Goal: Task Accomplishment & Management: Complete application form

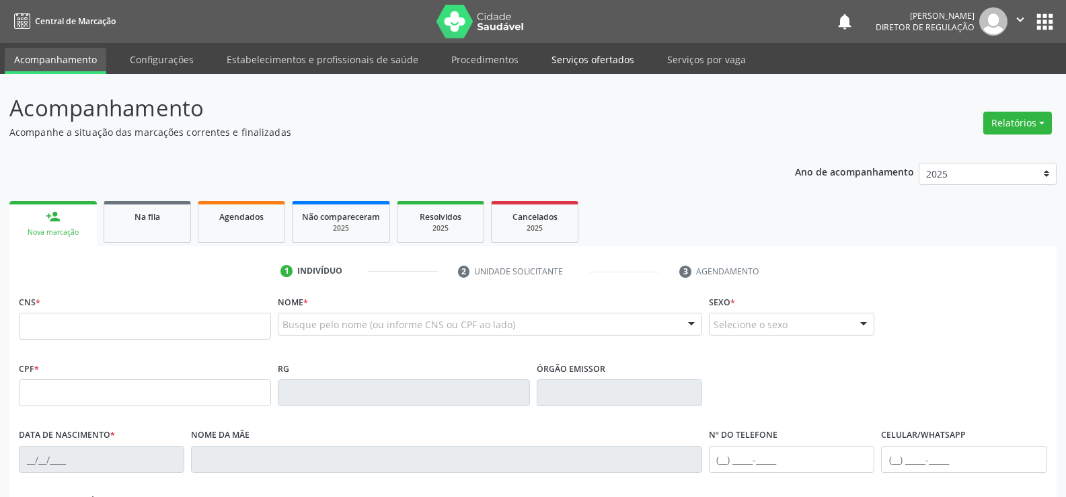
click at [595, 63] on link "Serviços ofertados" at bounding box center [593, 60] width 102 height 24
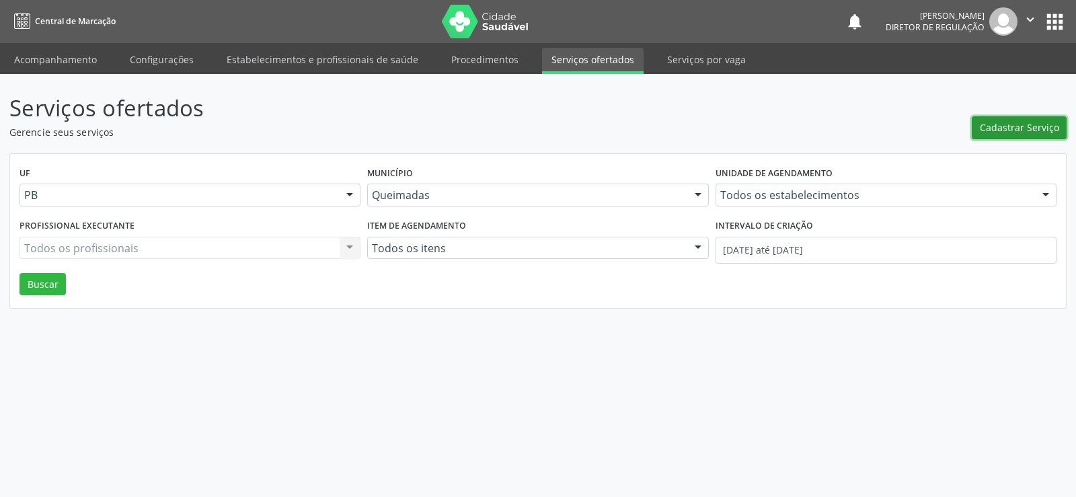
click at [1025, 132] on span "Cadastrar Serviço" at bounding box center [1019, 127] width 79 height 14
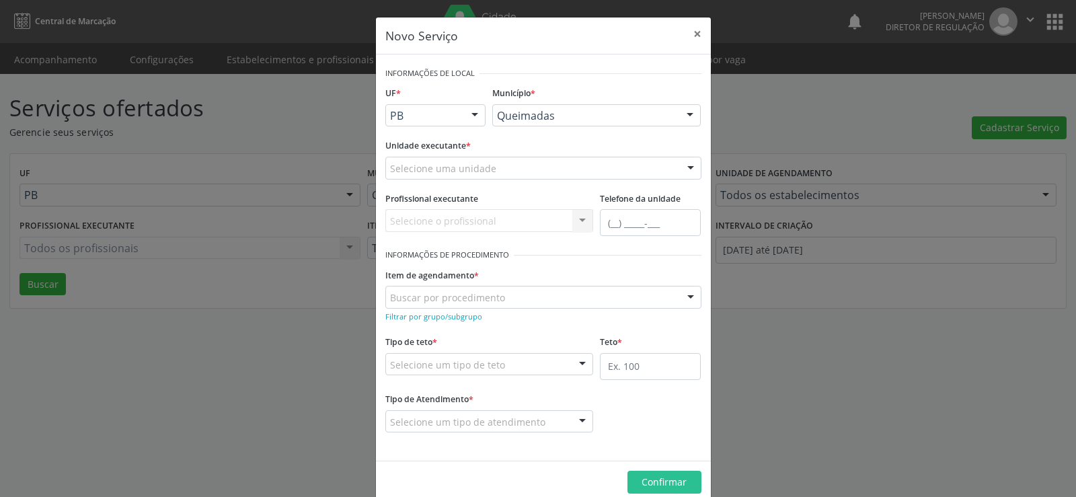
click at [686, 169] on div at bounding box center [690, 168] width 20 height 23
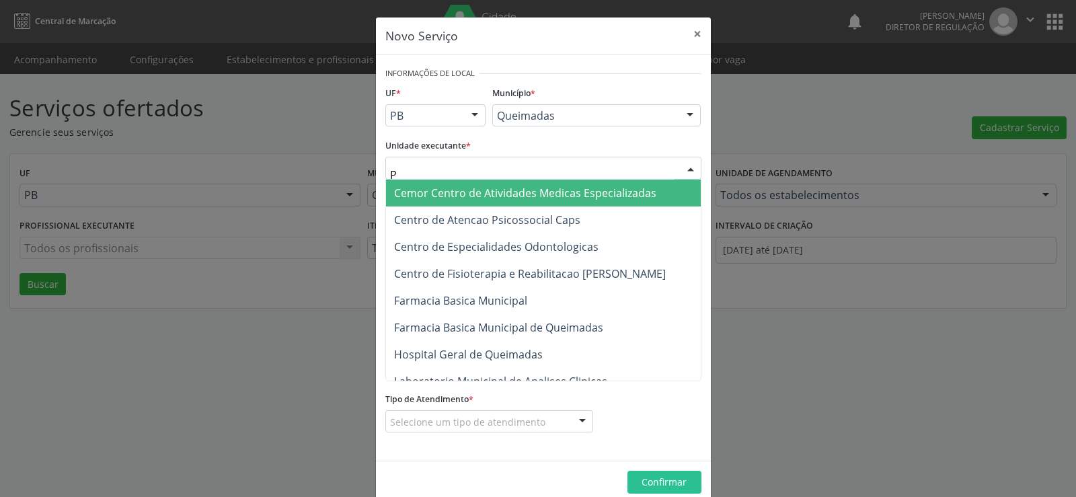
type input "PO"
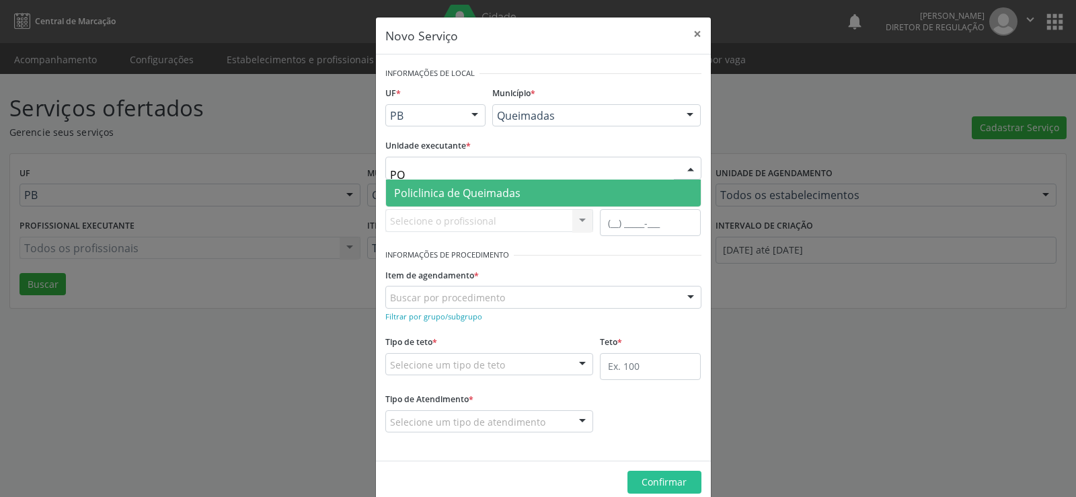
click at [440, 194] on span "Policlinica de Queimadas" at bounding box center [457, 193] width 126 height 15
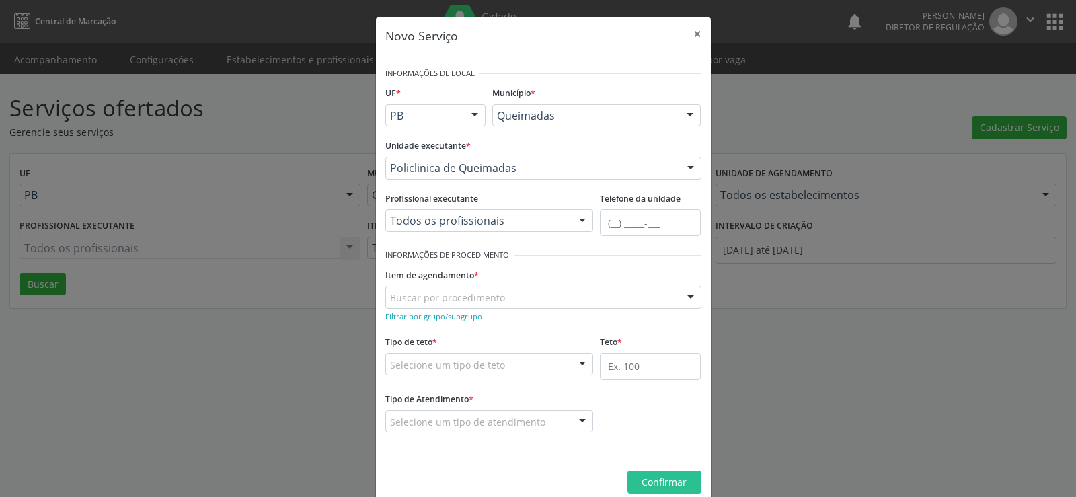
click at [577, 219] on div at bounding box center [582, 221] width 20 height 23
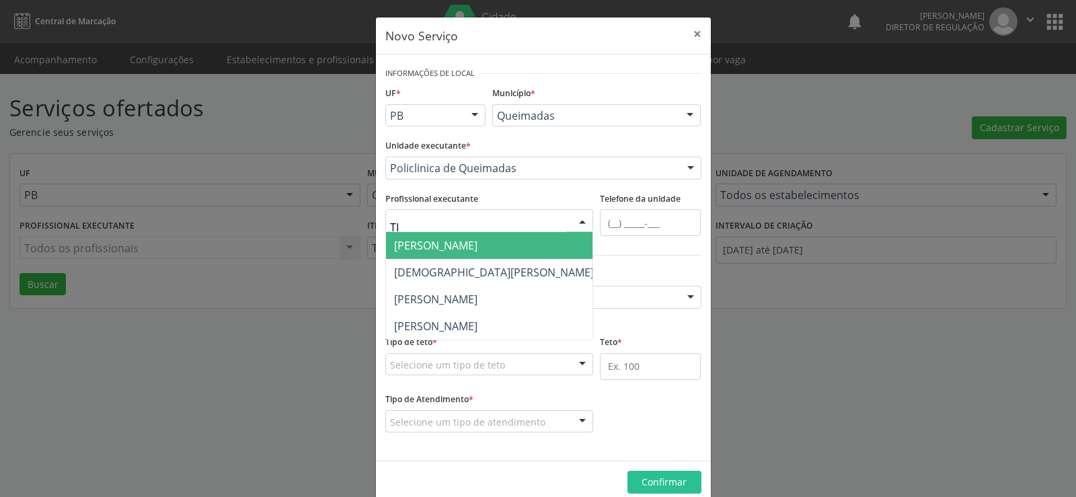
type input "TIB"
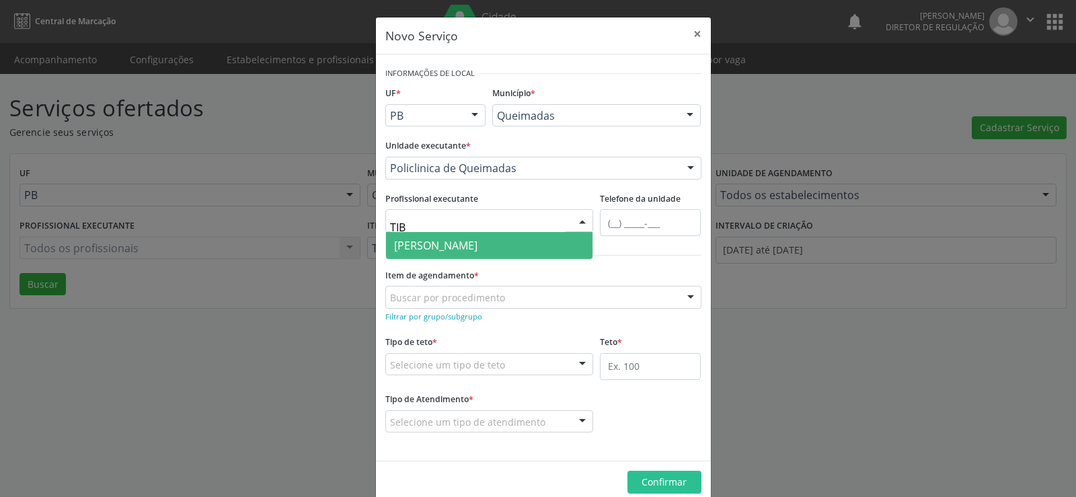
click at [525, 251] on span "[PERSON_NAME]" at bounding box center [489, 245] width 207 height 27
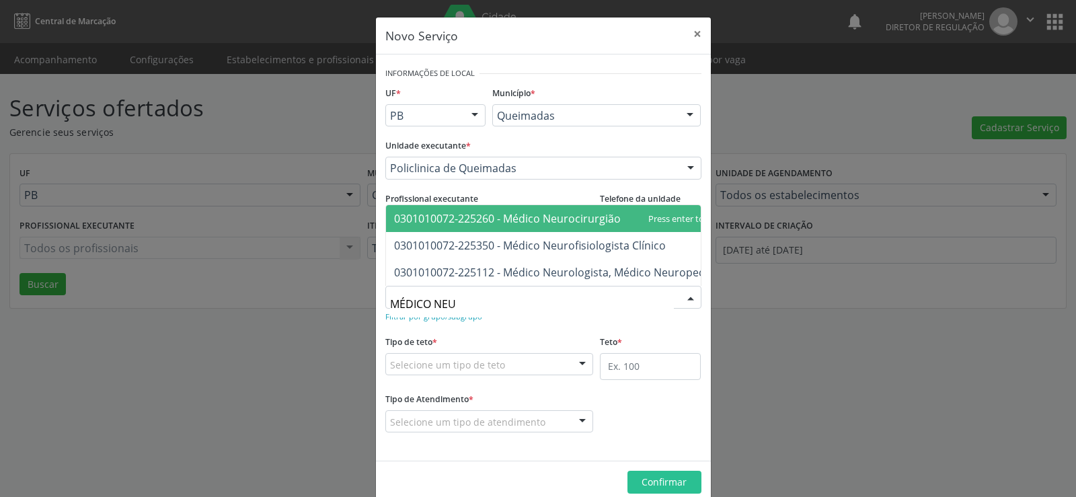
type input "MÉDICO NE"
click at [492, 211] on span "0301010072-225260 - Médico Neurocirurgião" at bounding box center [507, 218] width 227 height 15
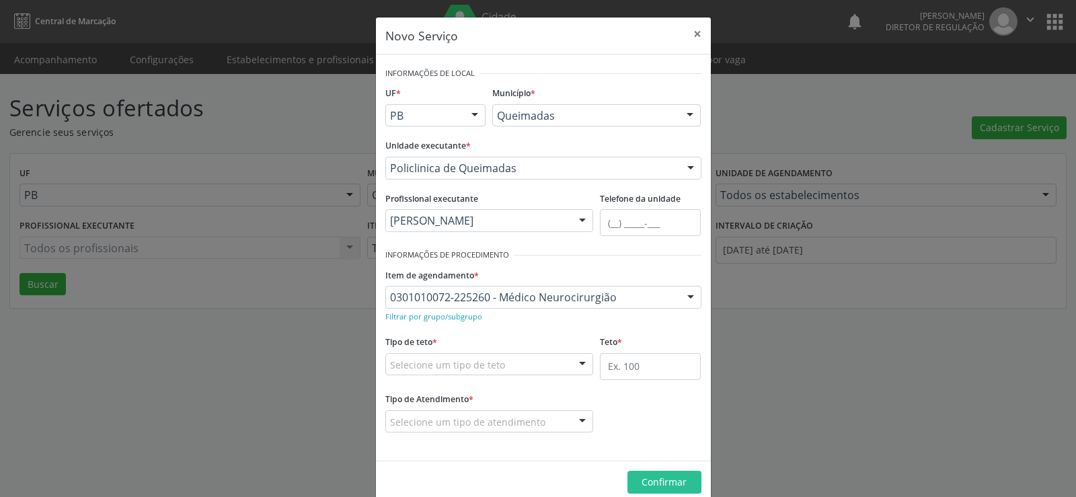
click at [580, 366] on div at bounding box center [582, 365] width 20 height 23
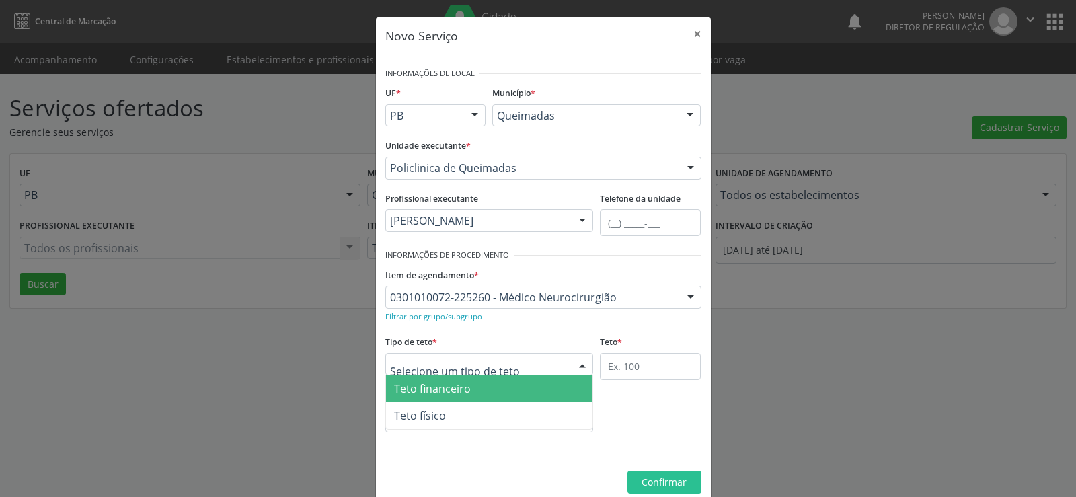
click at [545, 383] on span "Teto financeiro" at bounding box center [489, 388] width 207 height 27
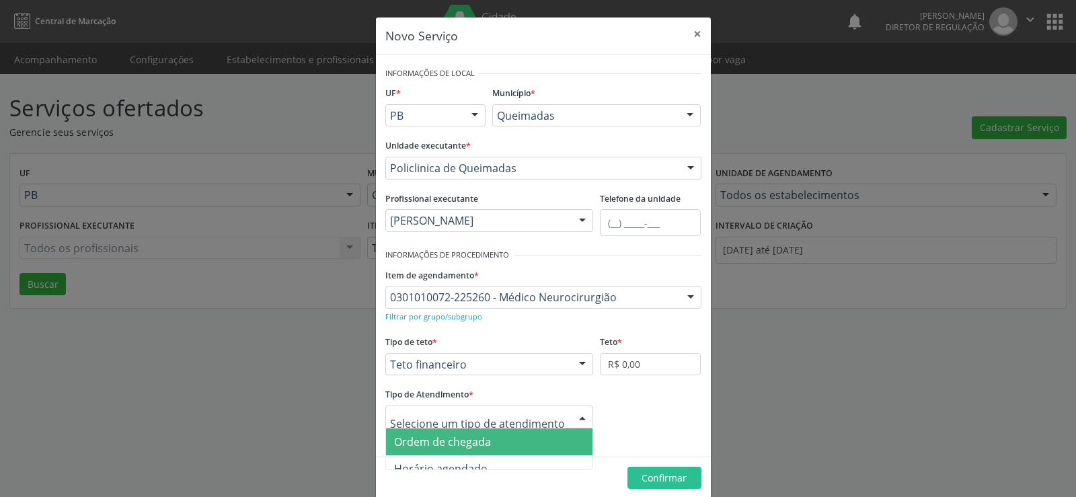
click at [580, 418] on div at bounding box center [582, 417] width 20 height 23
click at [572, 436] on span "Ordem de chegada" at bounding box center [489, 441] width 207 height 27
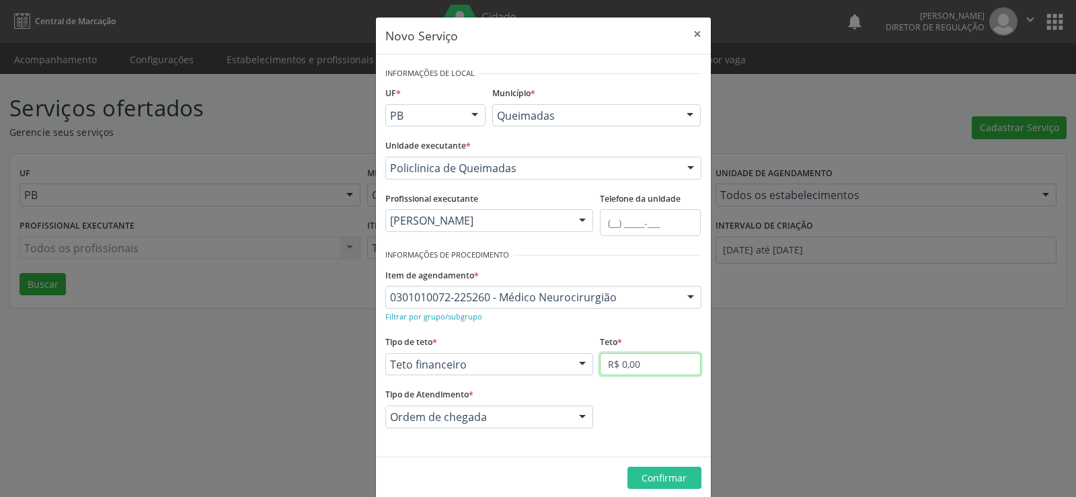
click at [657, 360] on input "R$ 0,00" at bounding box center [650, 364] width 101 height 23
type input "R$ 5.800,00"
click at [653, 478] on span "Confirmar" at bounding box center [663, 477] width 45 height 13
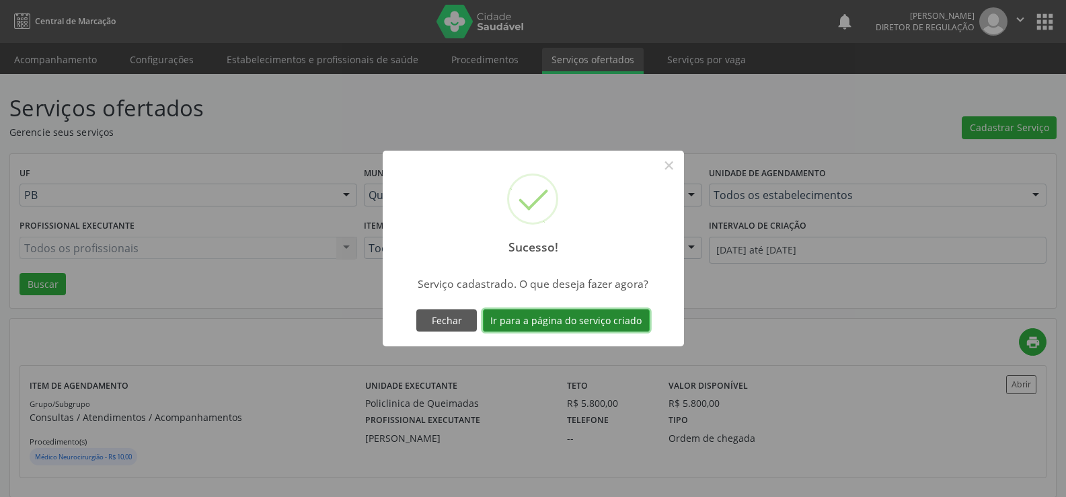
click at [551, 317] on button "Ir para a página do serviço criado" at bounding box center [566, 320] width 167 height 23
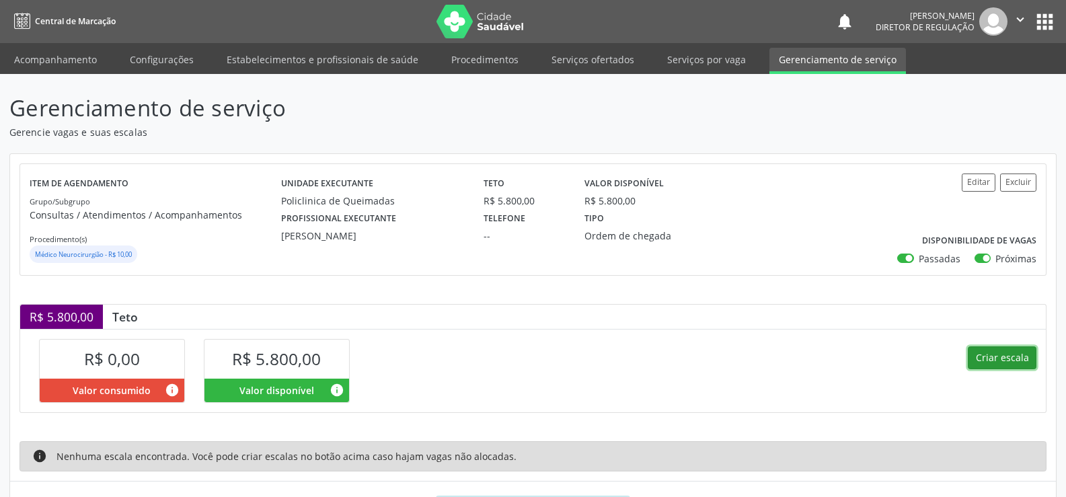
click at [1007, 362] on button "Criar escala" at bounding box center [1001, 357] width 69 height 23
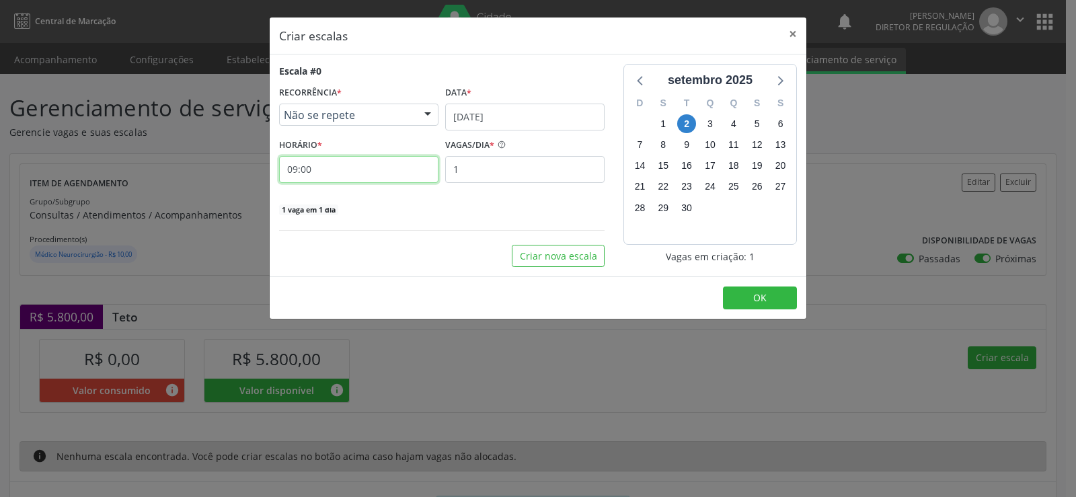
click at [344, 177] on input "09:00" at bounding box center [358, 169] width 159 height 27
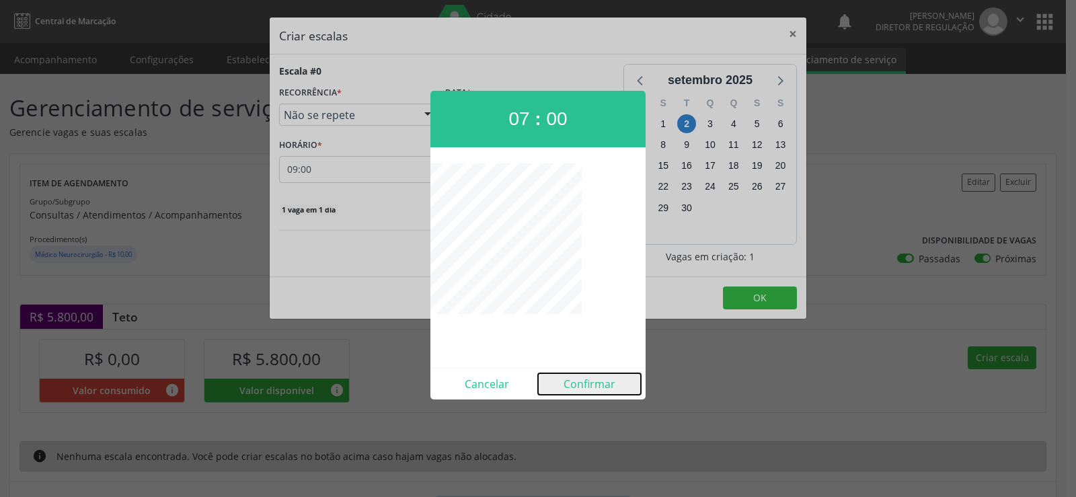
click at [582, 387] on button "Confirmar" at bounding box center [589, 384] width 103 height 22
type input "07:00"
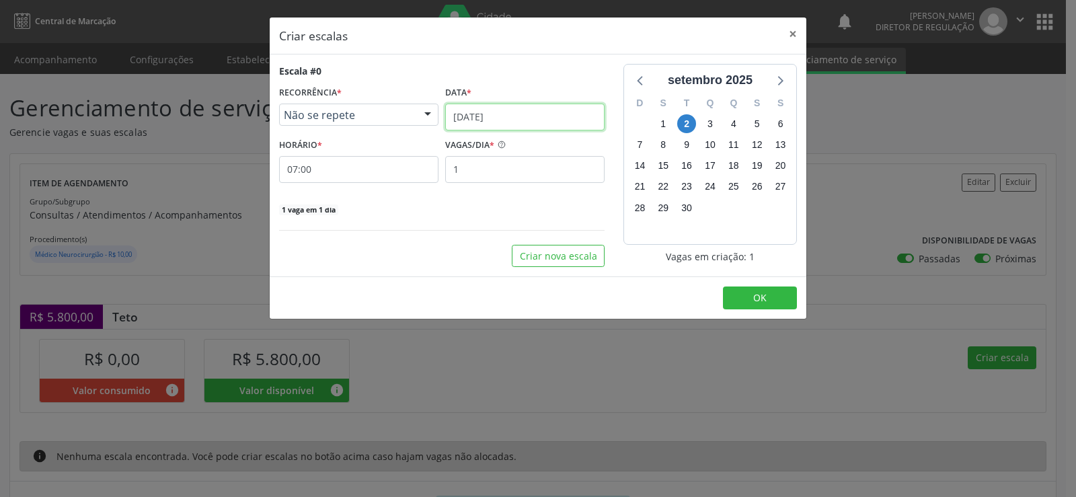
click at [582, 121] on input "[DATE]" at bounding box center [524, 117] width 159 height 27
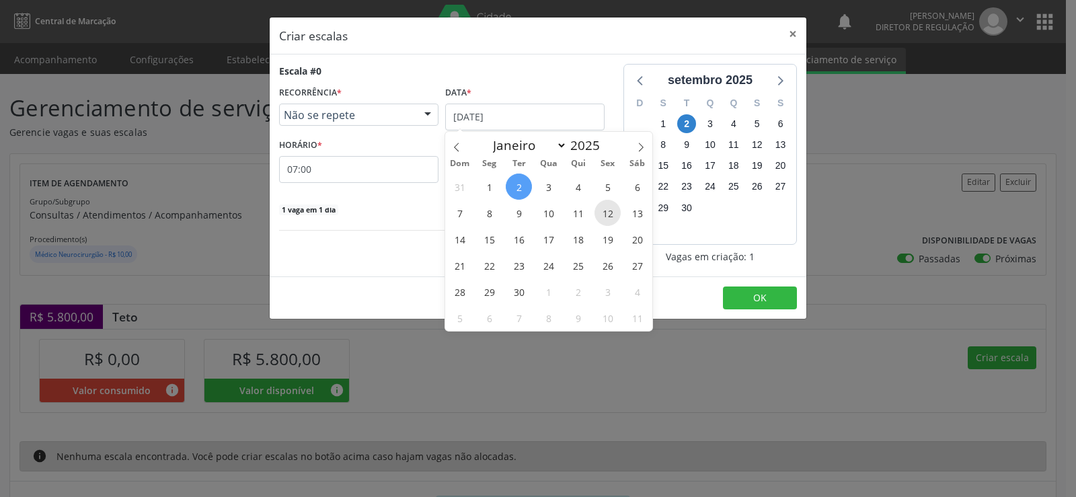
click at [609, 213] on span "12" at bounding box center [607, 213] width 26 height 26
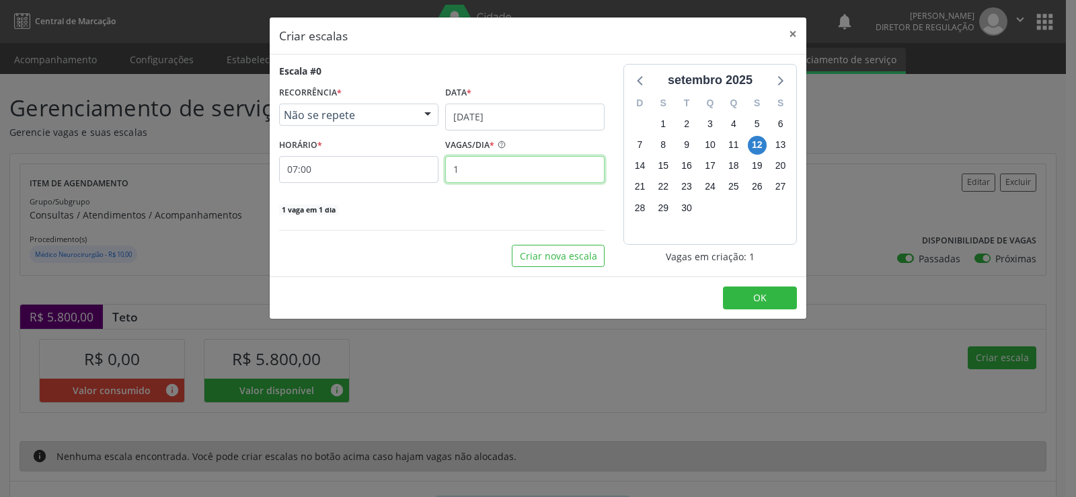
click at [490, 175] on input "1" at bounding box center [524, 169] width 159 height 27
type input "35"
click at [755, 297] on span "OK" at bounding box center [759, 297] width 13 height 13
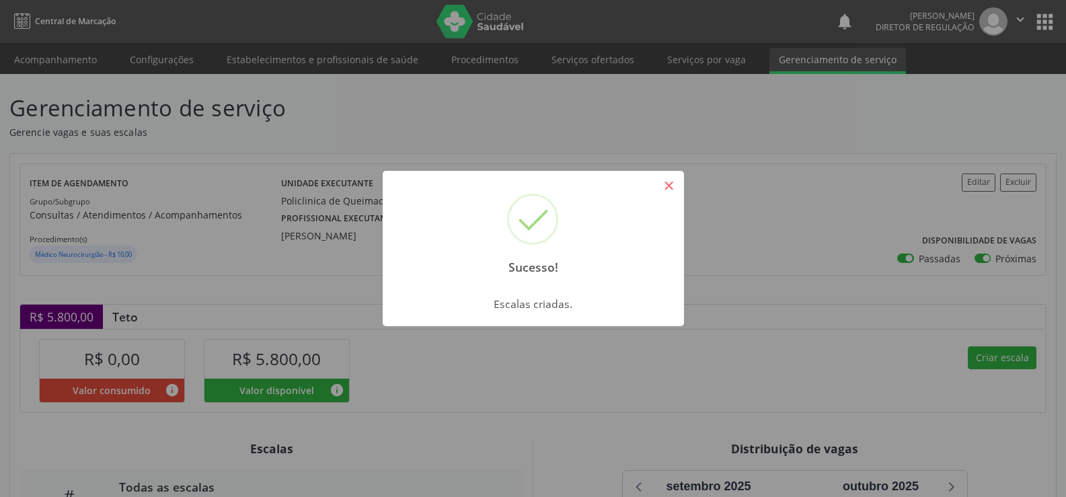
click at [665, 186] on button "×" at bounding box center [668, 185] width 23 height 23
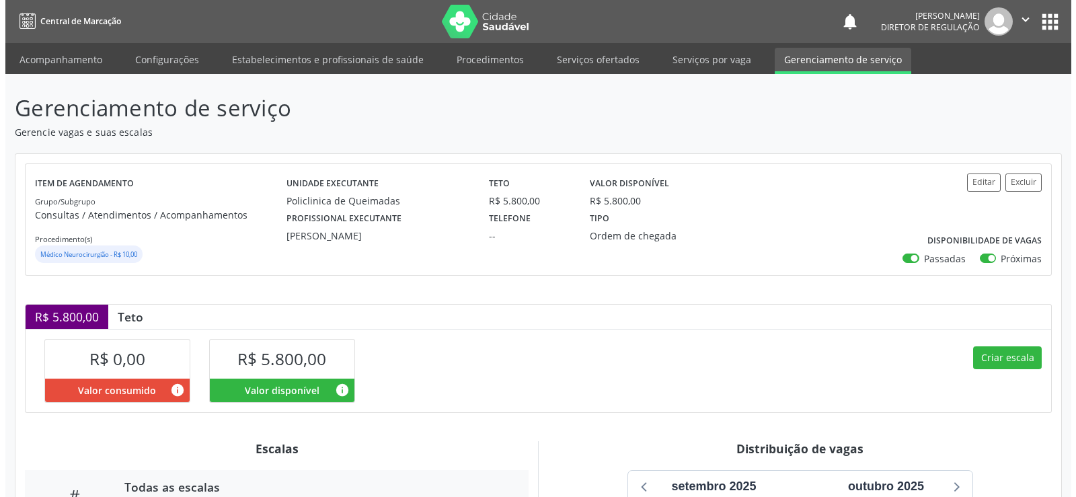
scroll to position [241, 0]
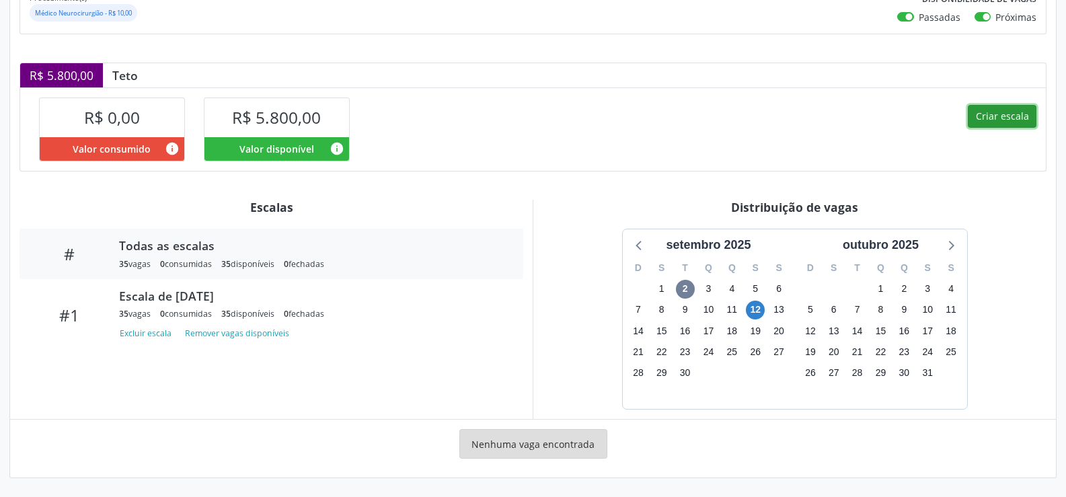
click at [1008, 114] on button "Criar escala" at bounding box center [1001, 116] width 69 height 23
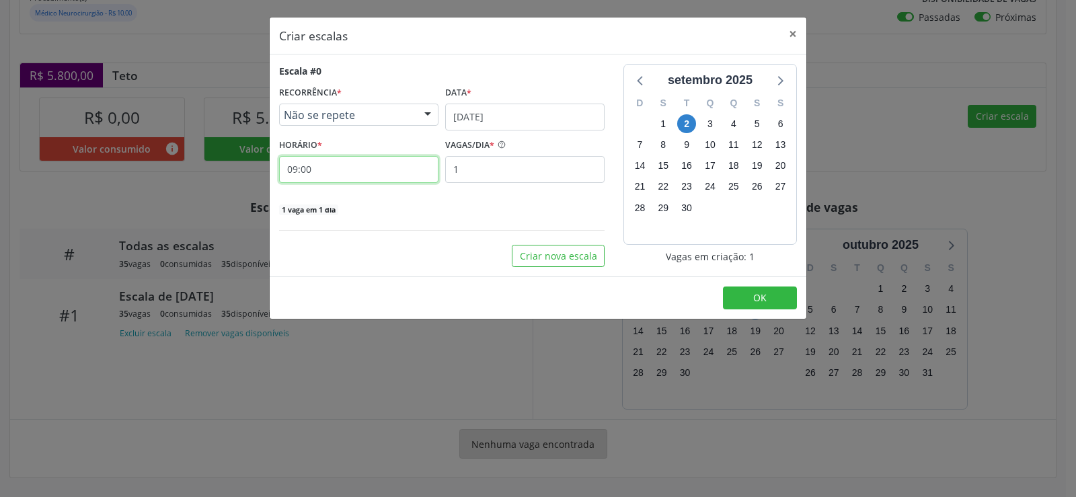
click at [327, 169] on input "09:00" at bounding box center [358, 169] width 159 height 27
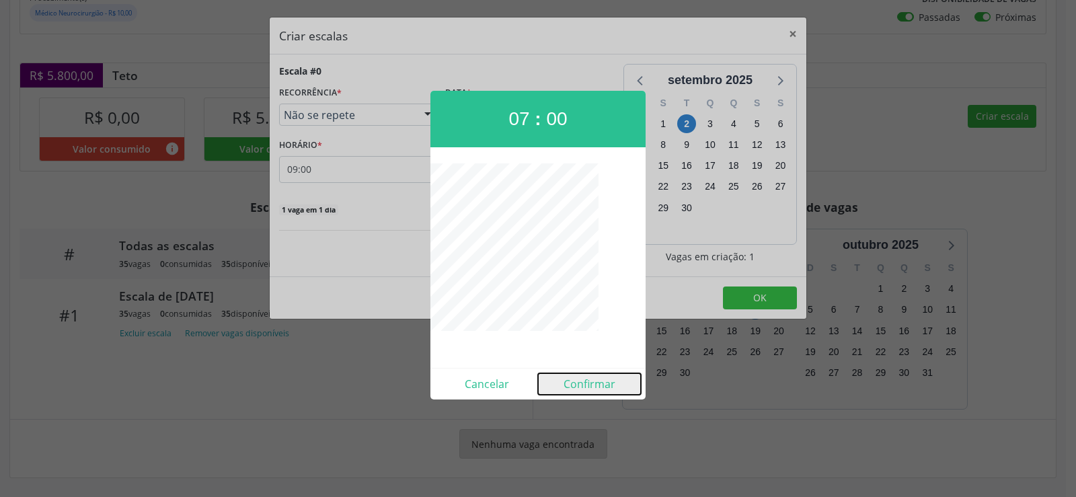
click at [578, 385] on button "Confirmar" at bounding box center [589, 384] width 103 height 22
type input "07:00"
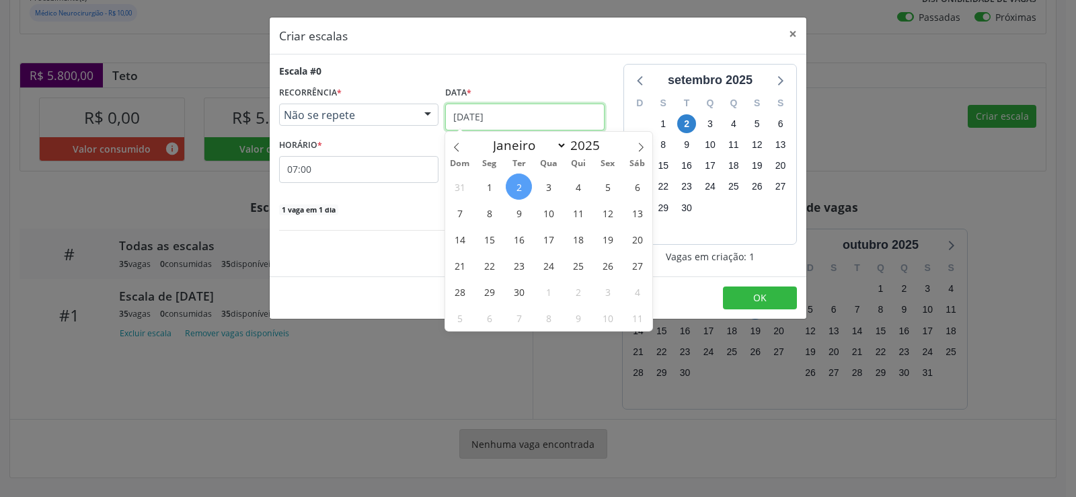
click at [581, 122] on input "[DATE]" at bounding box center [524, 117] width 159 height 27
click at [645, 211] on span "13" at bounding box center [637, 213] width 26 height 26
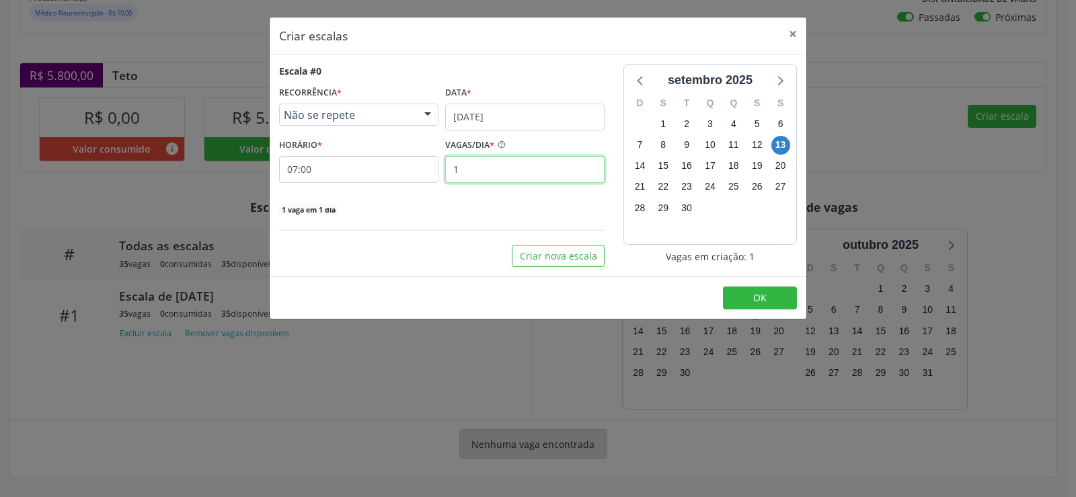
click at [476, 166] on input "1" at bounding box center [524, 169] width 159 height 27
type input "35"
click at [765, 302] on span "OK" at bounding box center [759, 297] width 13 height 13
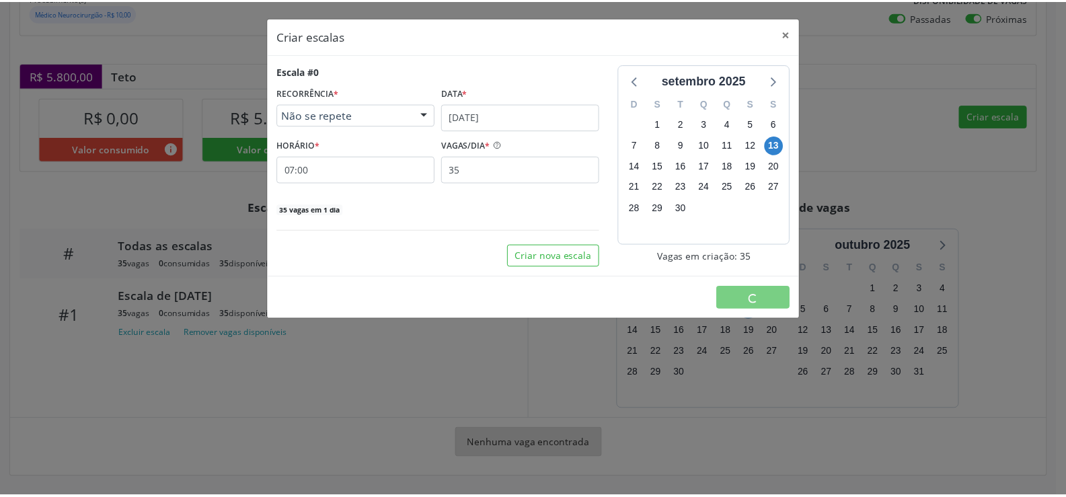
scroll to position [0, 0]
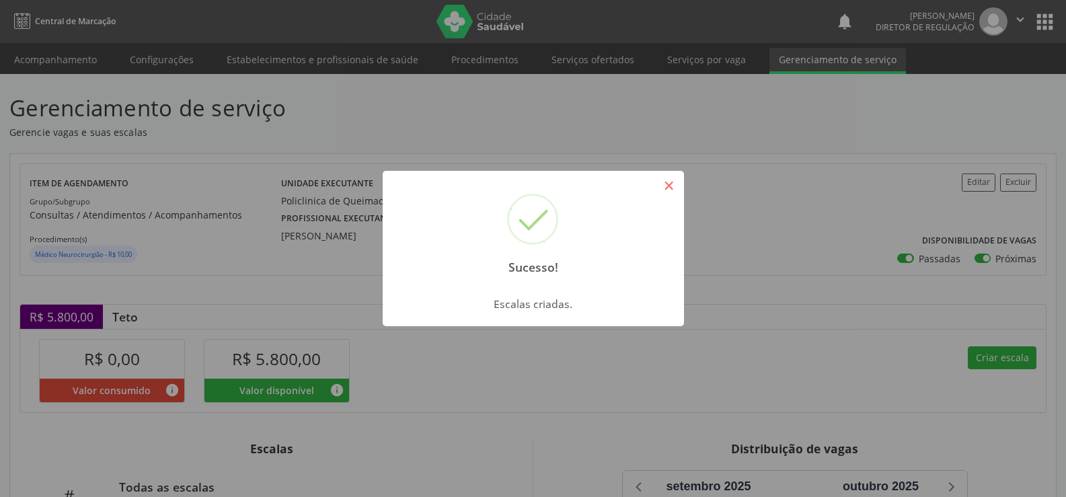
click at [672, 188] on button "×" at bounding box center [668, 185] width 23 height 23
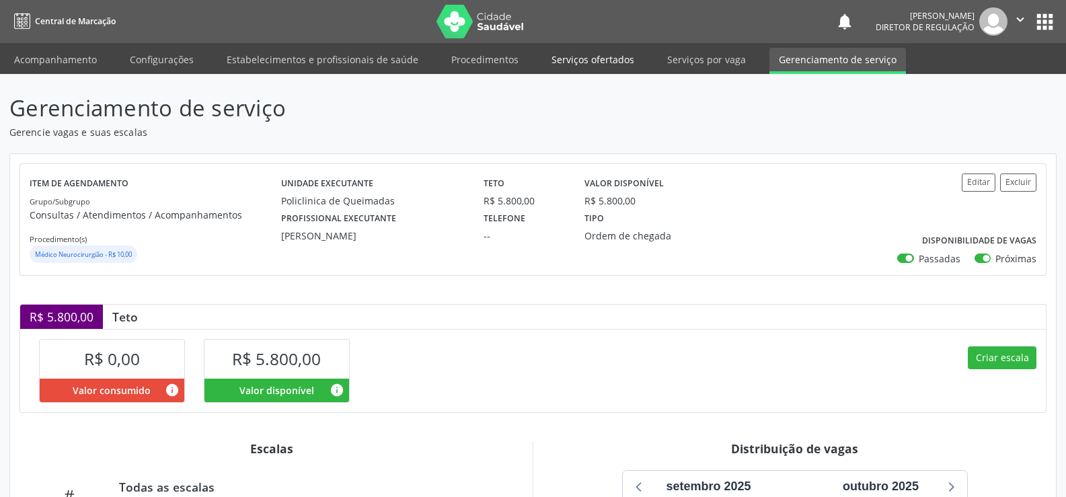
click at [578, 65] on link "Serviços ofertados" at bounding box center [593, 60] width 102 height 24
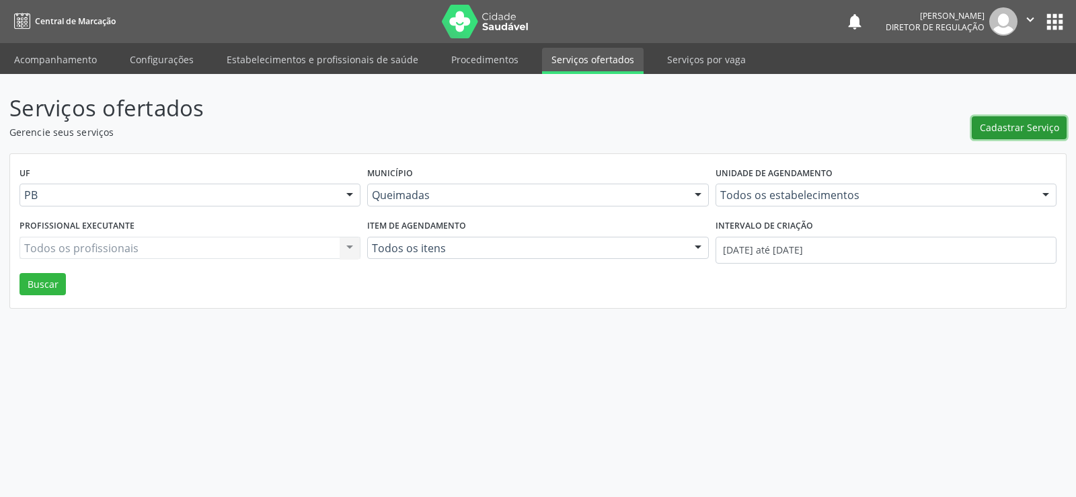
click at [1014, 132] on span "Cadastrar Serviço" at bounding box center [1019, 127] width 79 height 14
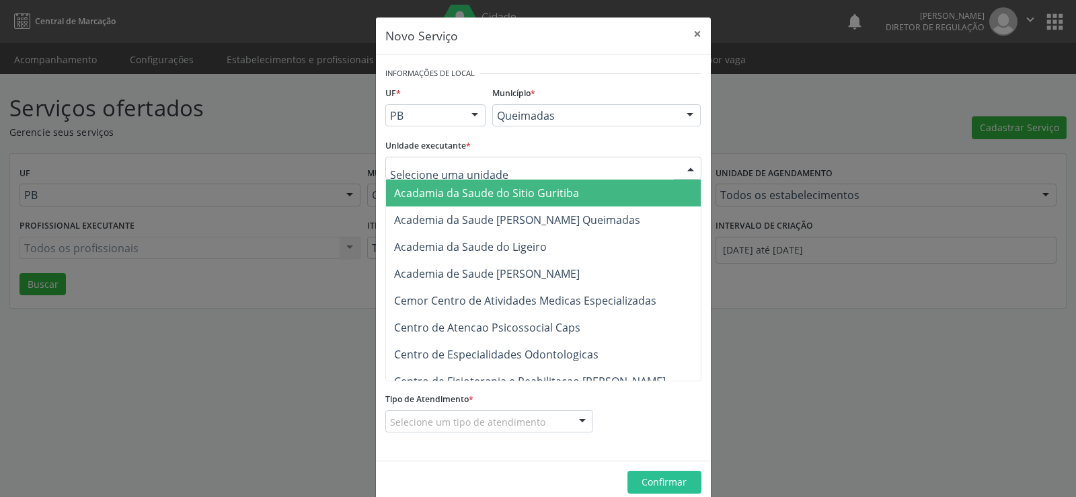
click at [682, 167] on div at bounding box center [690, 168] width 20 height 23
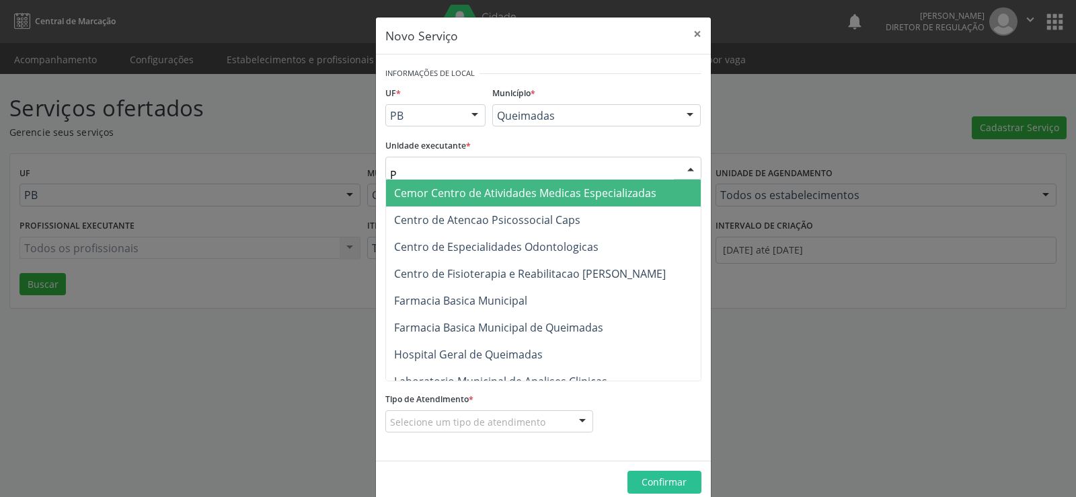
type input "PO"
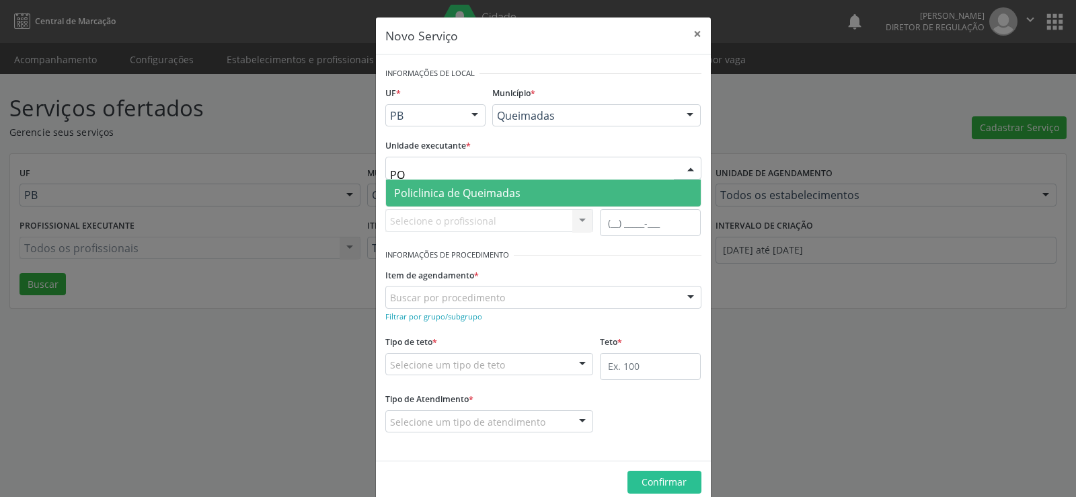
click at [522, 187] on span "Policlinica de Queimadas" at bounding box center [543, 192] width 315 height 27
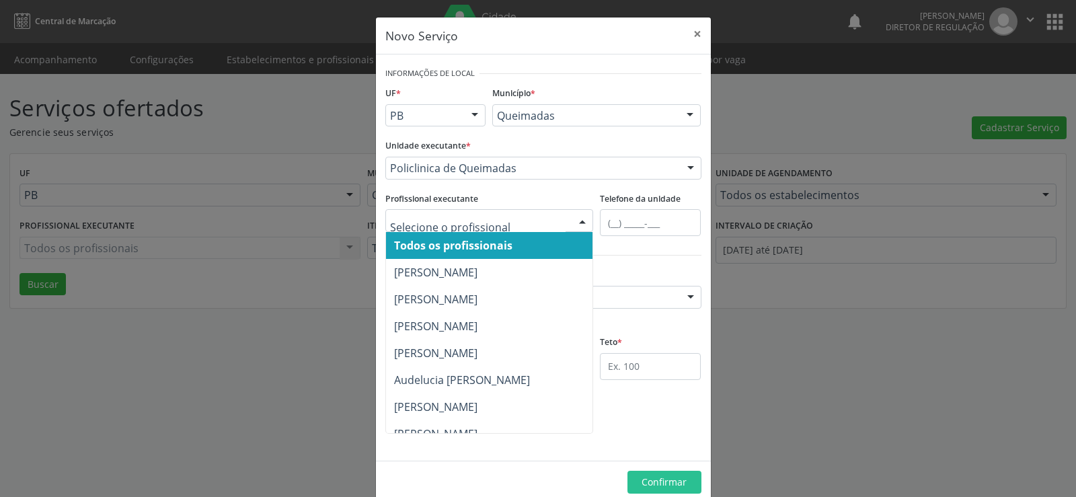
click at [577, 223] on div at bounding box center [582, 221] width 20 height 23
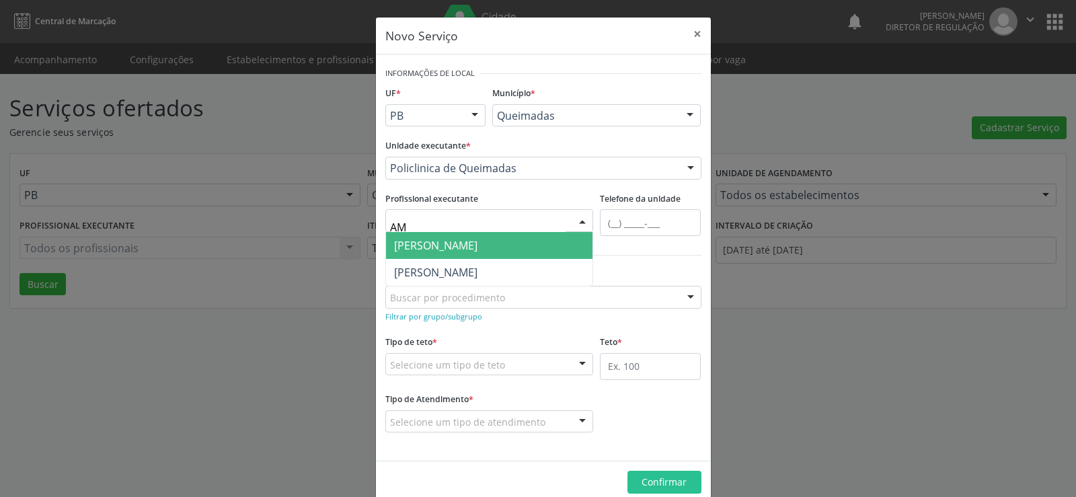
type input "AMA"
click at [477, 247] on span "[PERSON_NAME]" at bounding box center [435, 245] width 83 height 15
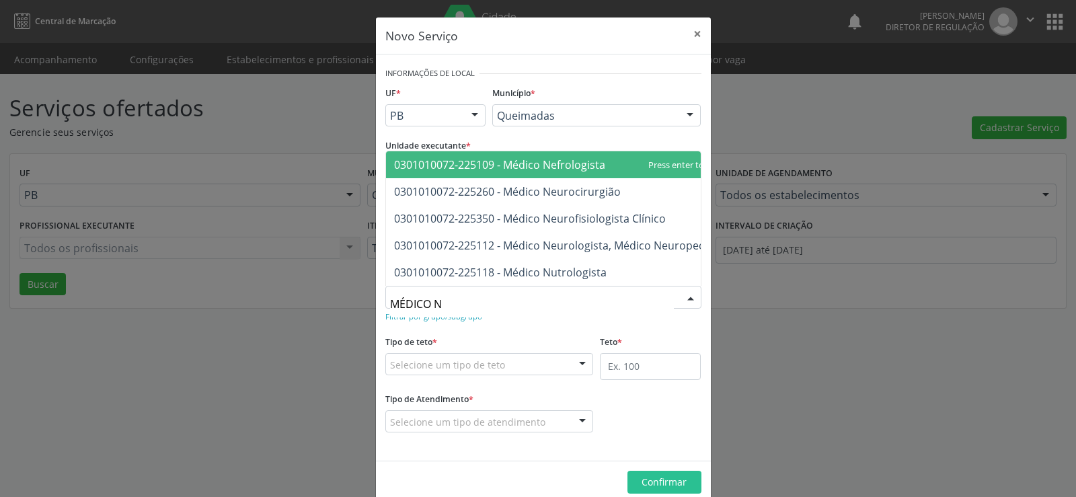
type input "MÉDICO NE"
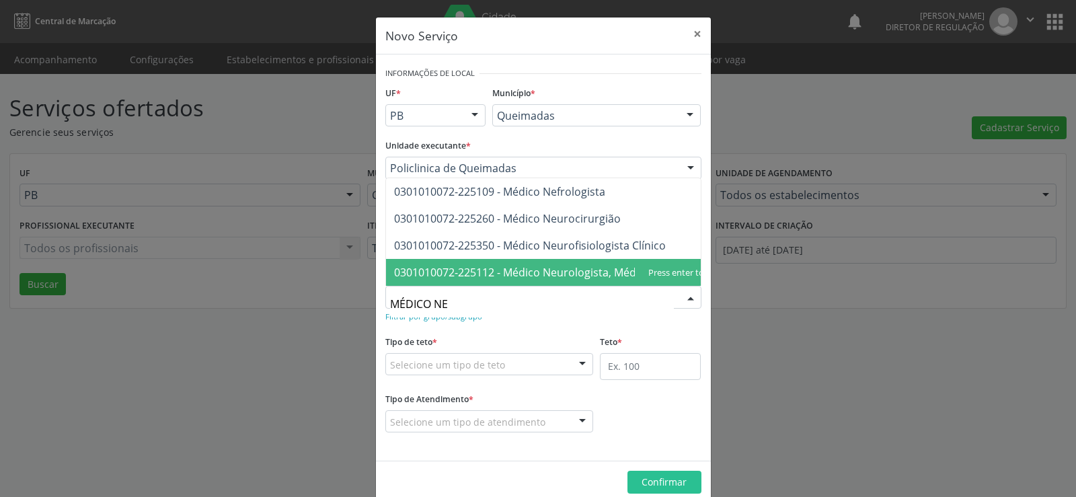
click at [531, 265] on span "0301010072-225112 - Médico Neurologista, Médico Neuropediatra" at bounding box center [561, 272] width 335 height 15
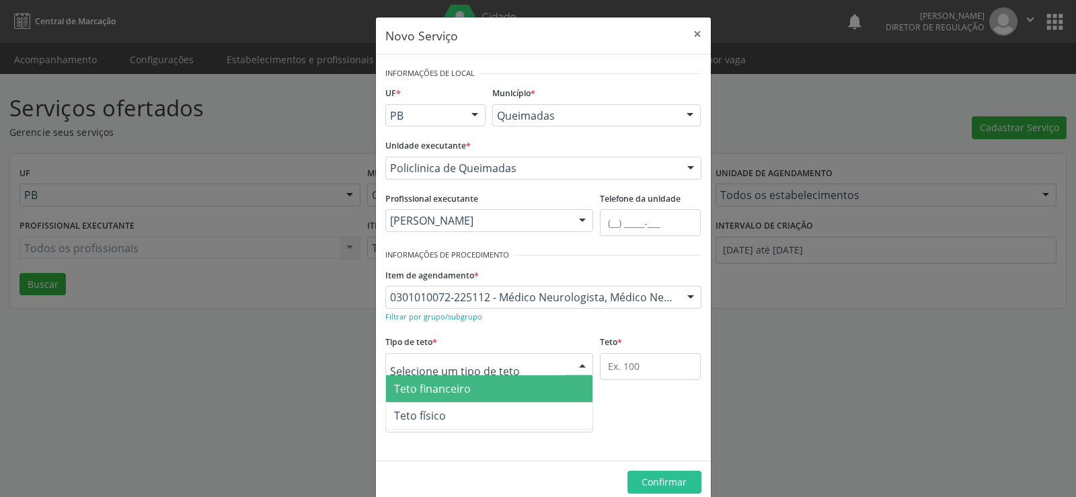
click at [580, 364] on div at bounding box center [582, 365] width 20 height 23
click at [465, 385] on span "Teto financeiro" at bounding box center [489, 388] width 207 height 27
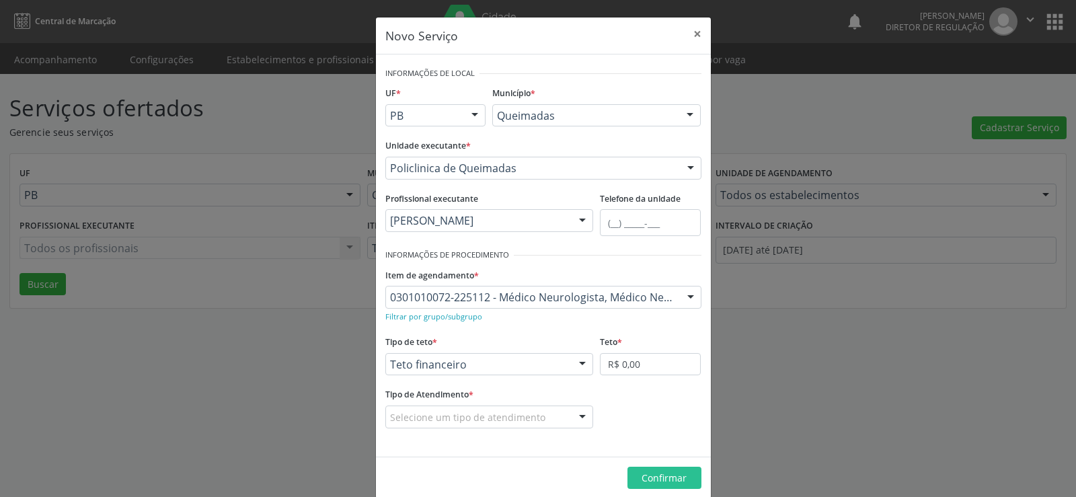
click at [582, 417] on div at bounding box center [582, 417] width 20 height 23
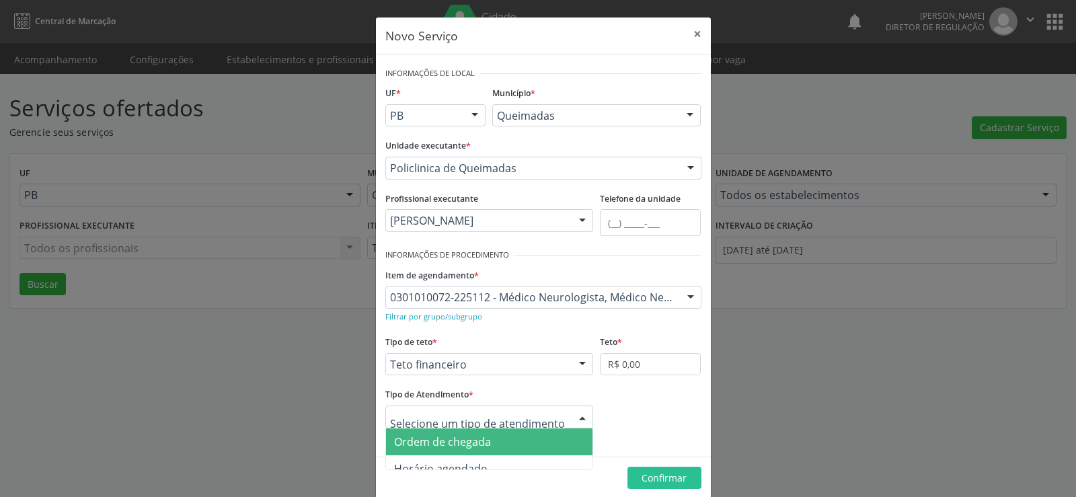
click at [508, 440] on span "Ordem de chegada" at bounding box center [489, 441] width 207 height 27
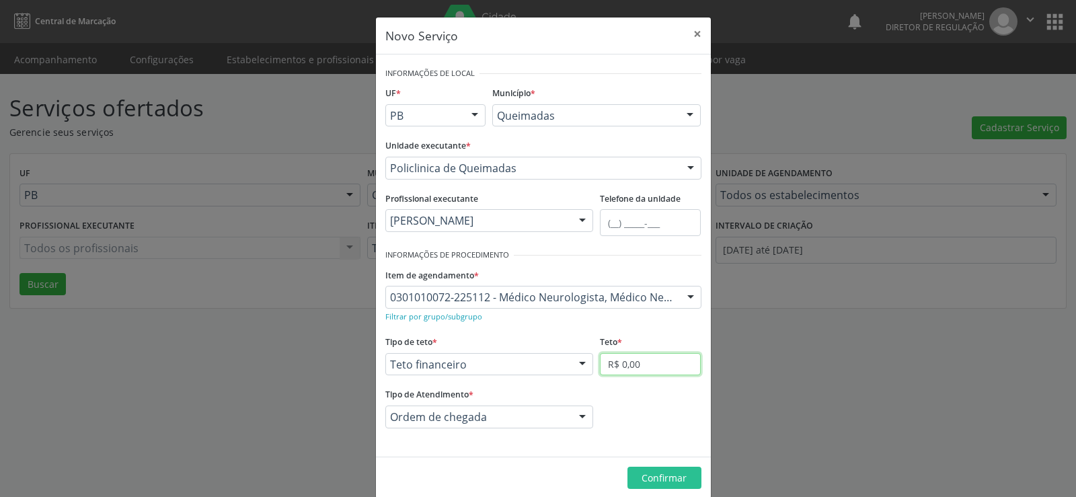
click at [656, 358] on input "R$ 0,00" at bounding box center [650, 364] width 101 height 23
type input "R$ 6.000,00"
click at [651, 483] on span "Confirmar" at bounding box center [663, 477] width 45 height 13
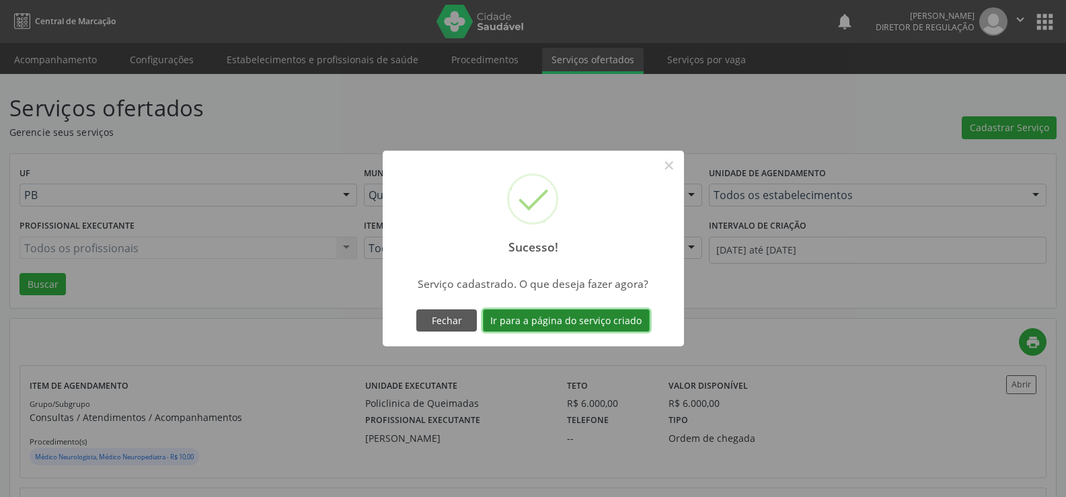
click at [565, 321] on button "Ir para a página do serviço criado" at bounding box center [566, 320] width 167 height 23
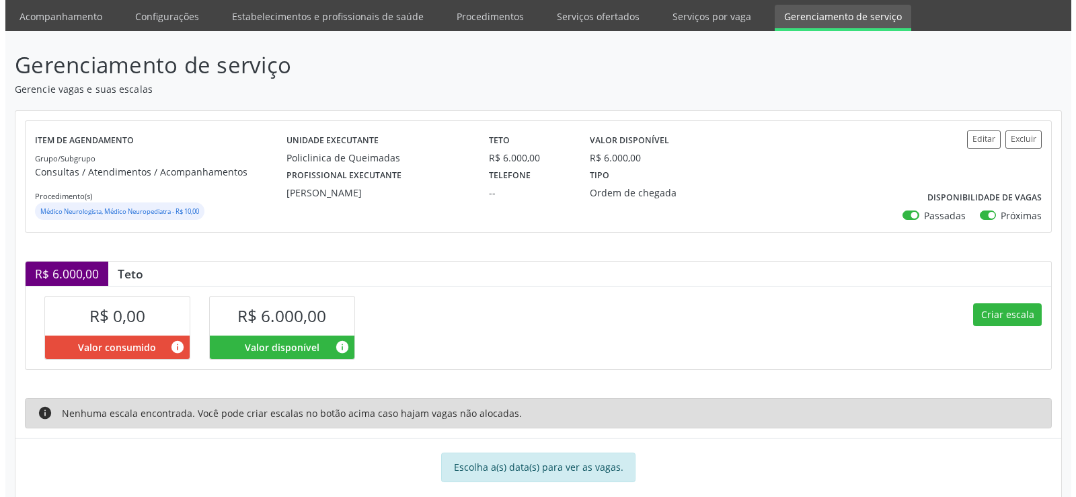
scroll to position [67, 0]
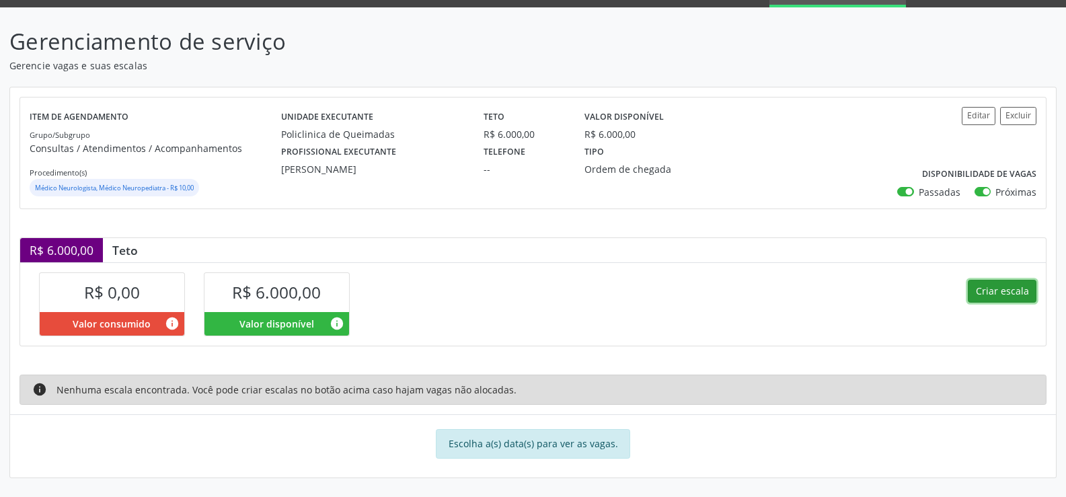
click at [1005, 293] on button "Criar escala" at bounding box center [1001, 291] width 69 height 23
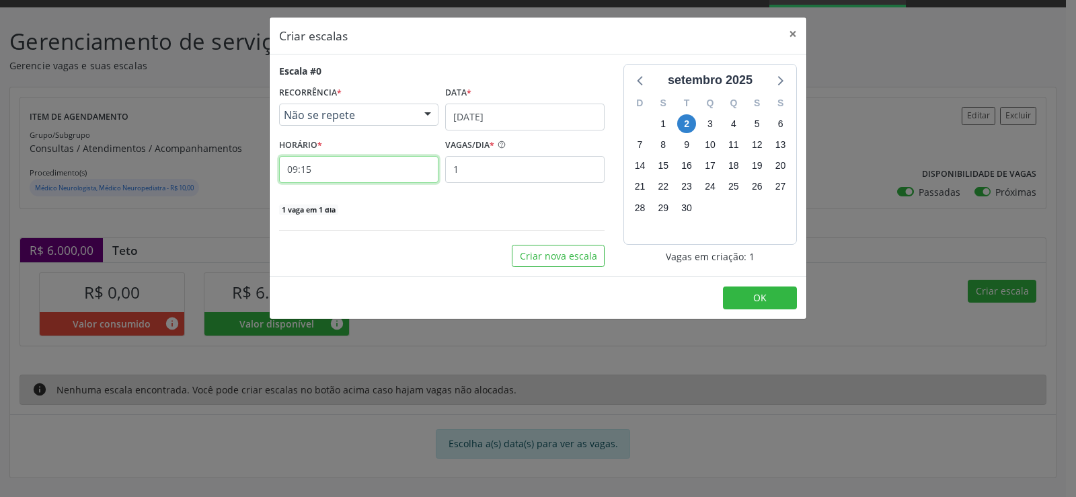
click at [346, 164] on input "09:15" at bounding box center [358, 169] width 159 height 27
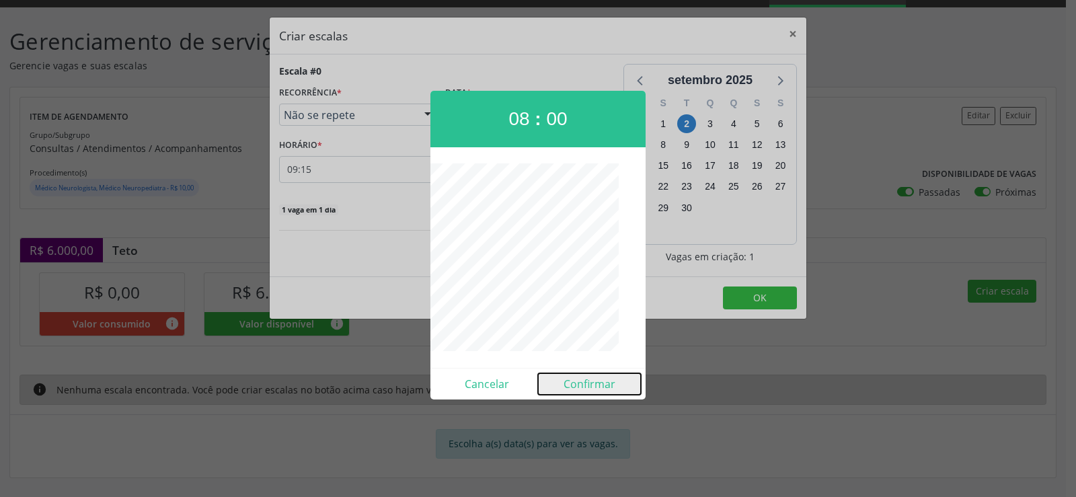
drag, startPoint x: 604, startPoint y: 391, endPoint x: 589, endPoint y: 391, distance: 14.8
click at [602, 391] on button "Confirmar" at bounding box center [589, 384] width 103 height 22
type input "08:00"
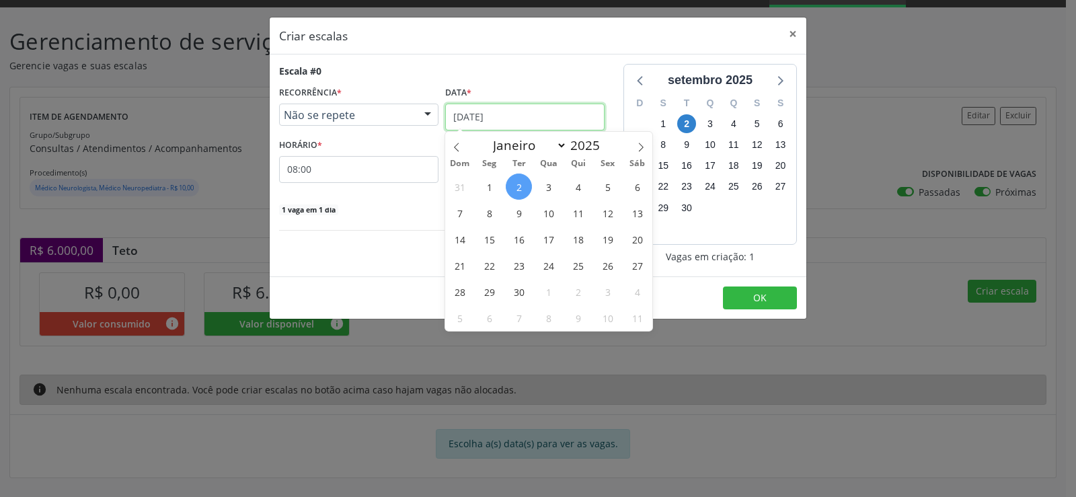
drag, startPoint x: 522, startPoint y: 117, endPoint x: 416, endPoint y: 346, distance: 252.0
click at [523, 117] on input "[DATE]" at bounding box center [524, 117] width 159 height 27
click at [547, 238] on span "17" at bounding box center [548, 239] width 26 height 26
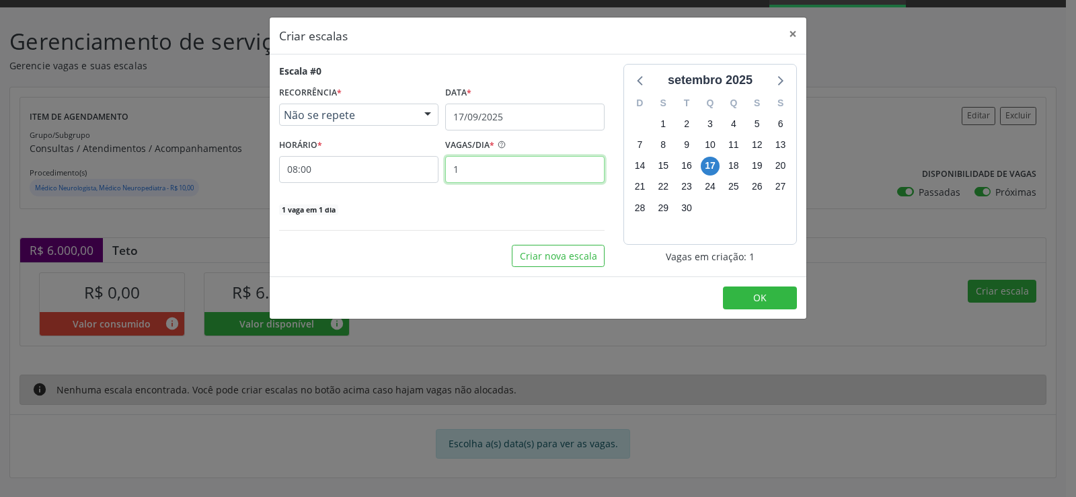
click at [475, 172] on input "1" at bounding box center [524, 169] width 159 height 27
type input "50"
click at [772, 301] on button "OK" at bounding box center [760, 297] width 74 height 23
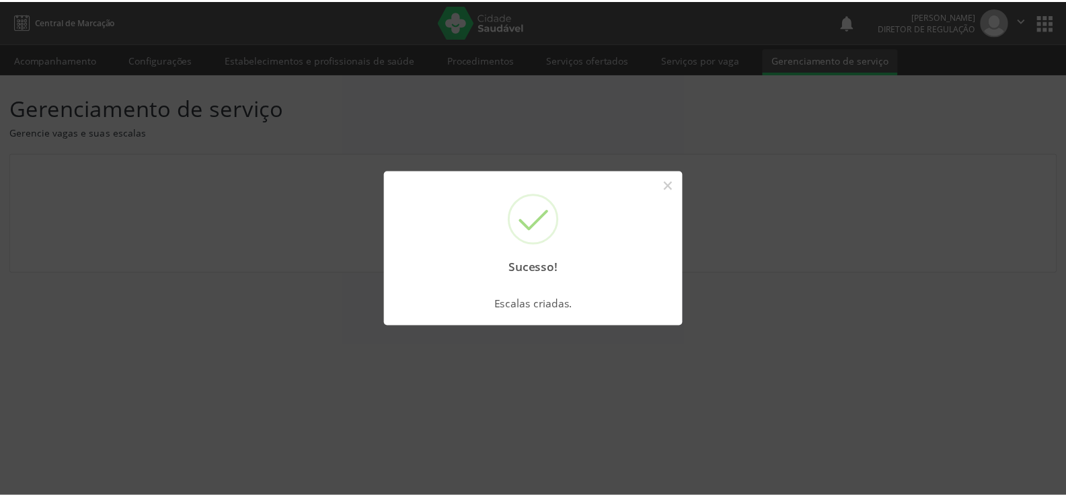
scroll to position [0, 0]
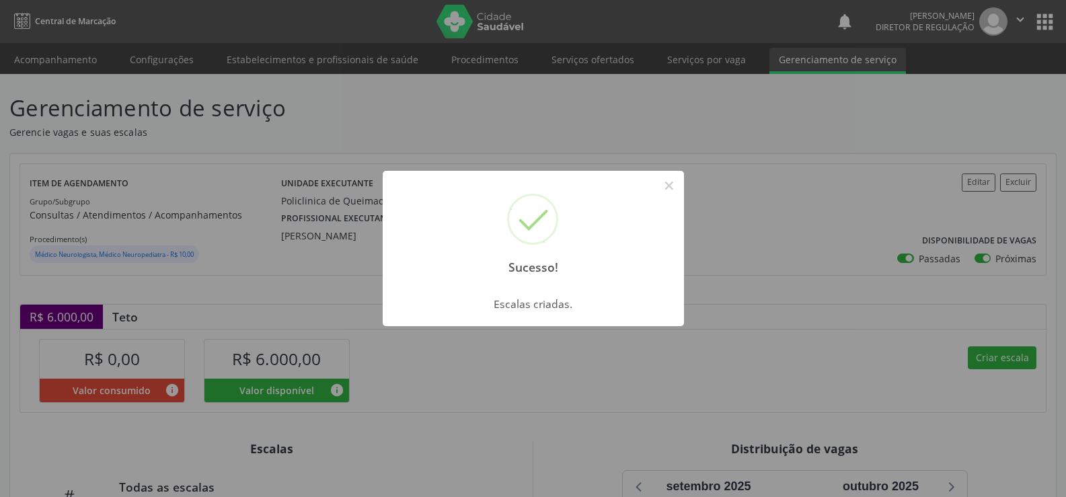
drag, startPoint x: 670, startPoint y: 188, endPoint x: 678, endPoint y: 213, distance: 26.0
click at [669, 190] on button "×" at bounding box center [668, 185] width 23 height 23
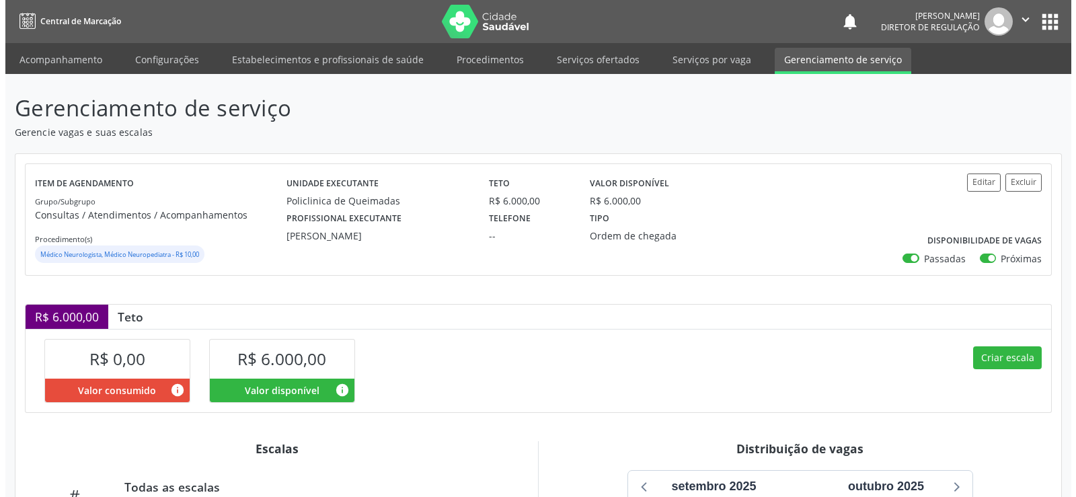
scroll to position [241, 0]
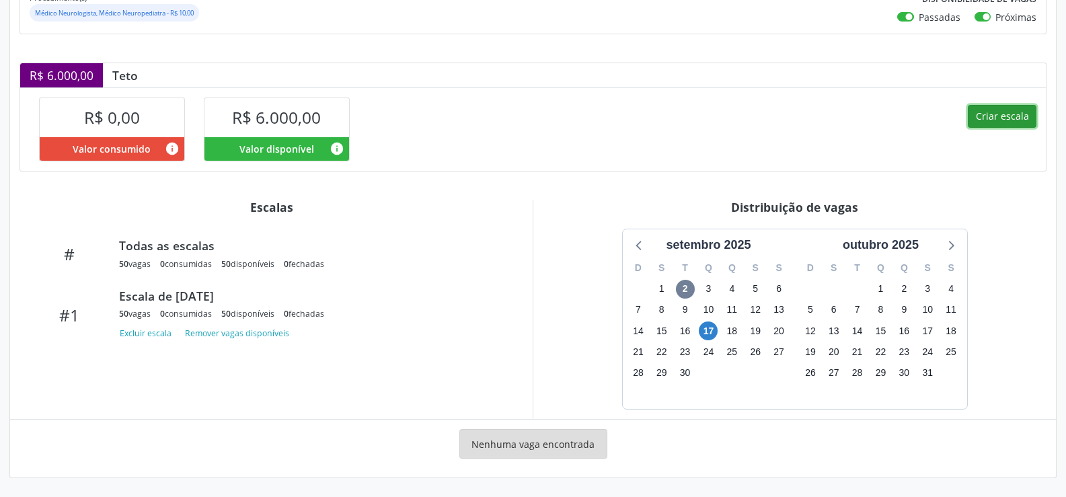
click at [1017, 118] on button "Criar escala" at bounding box center [1001, 116] width 69 height 23
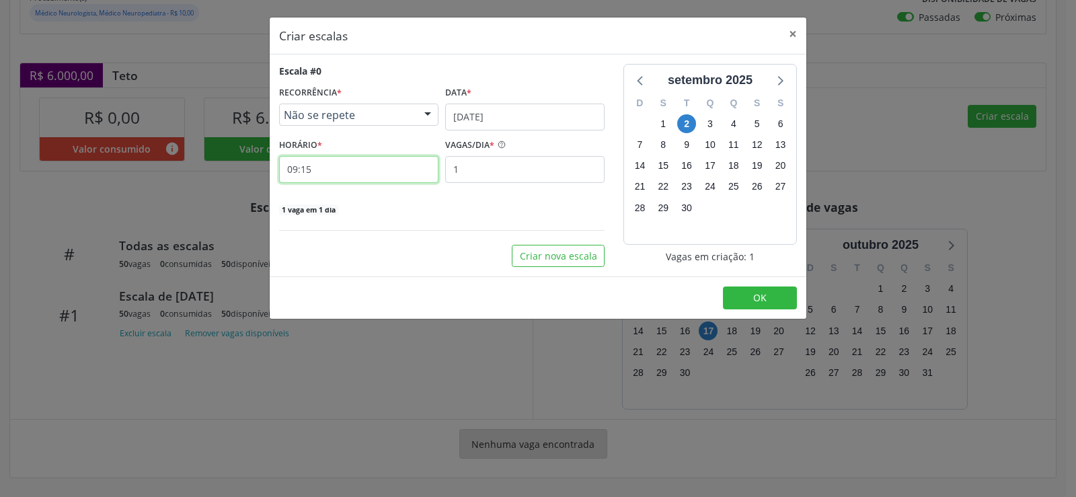
click at [321, 171] on input "09:15" at bounding box center [358, 169] width 159 height 27
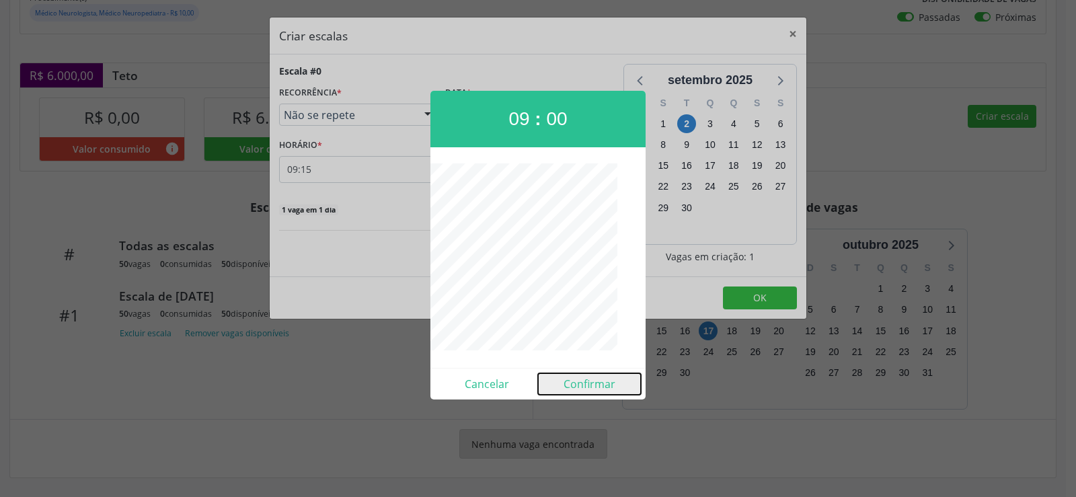
click at [586, 378] on button "Confirmar" at bounding box center [589, 384] width 103 height 22
type input "09:00"
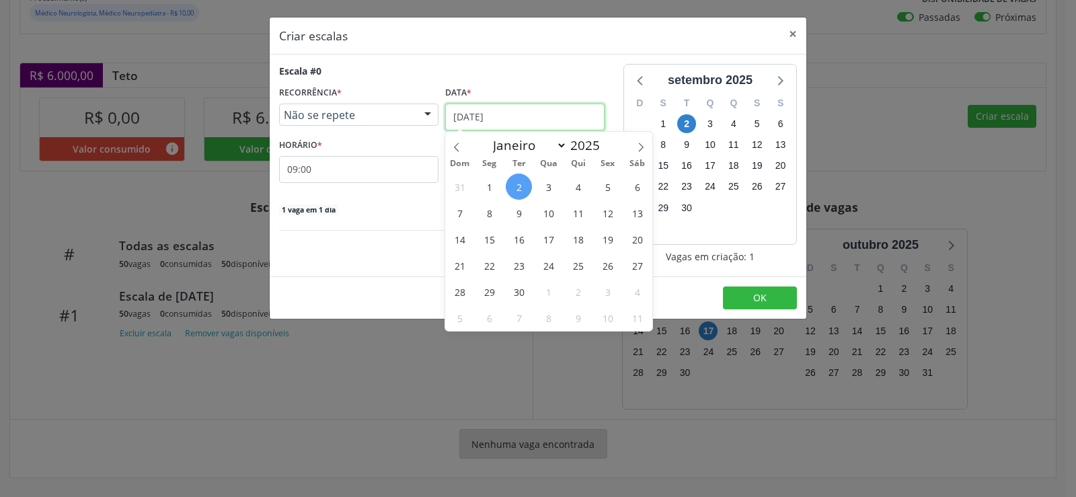
click at [584, 114] on input "[DATE]" at bounding box center [524, 117] width 159 height 27
click at [610, 270] on span "26" at bounding box center [607, 265] width 26 height 26
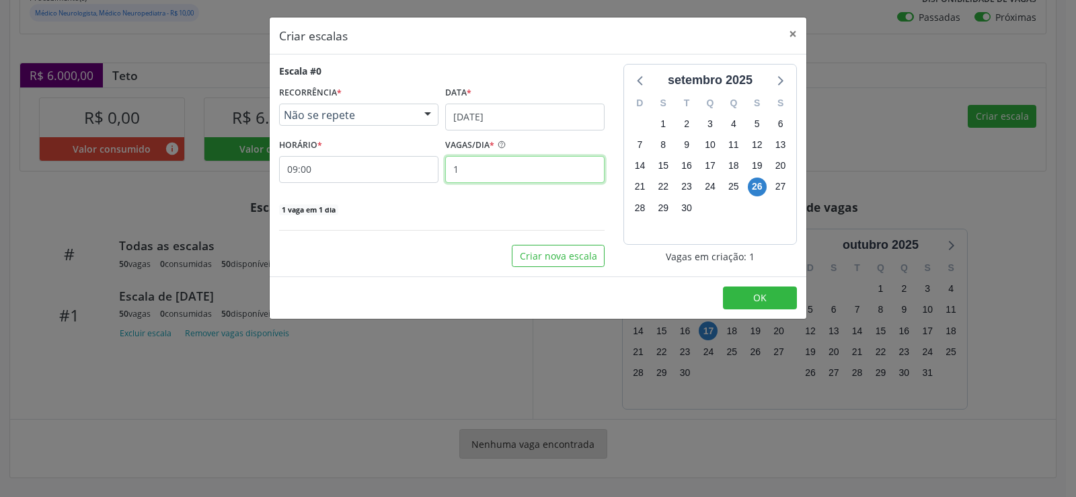
click at [475, 173] on input "1" at bounding box center [524, 169] width 159 height 27
type input "35"
click at [754, 298] on span "OK" at bounding box center [759, 297] width 13 height 13
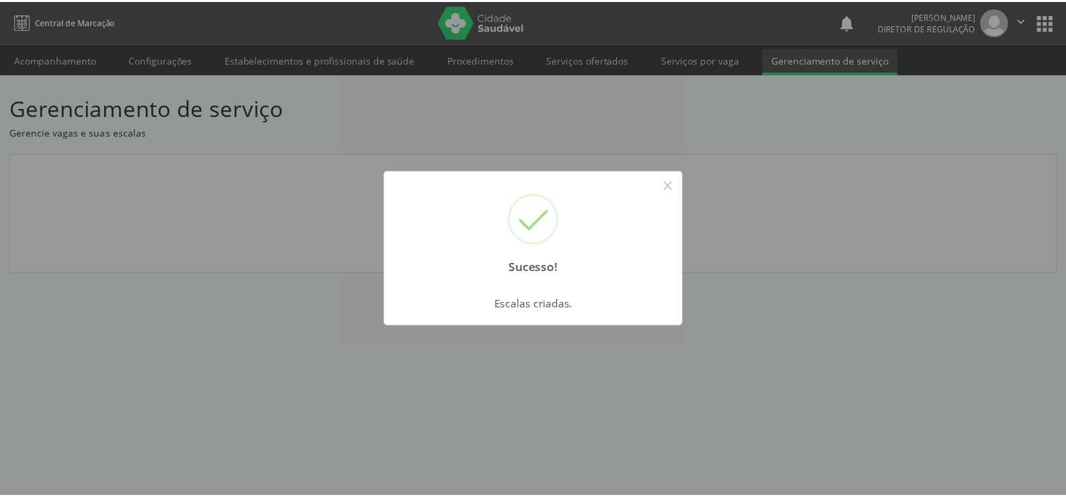
scroll to position [0, 0]
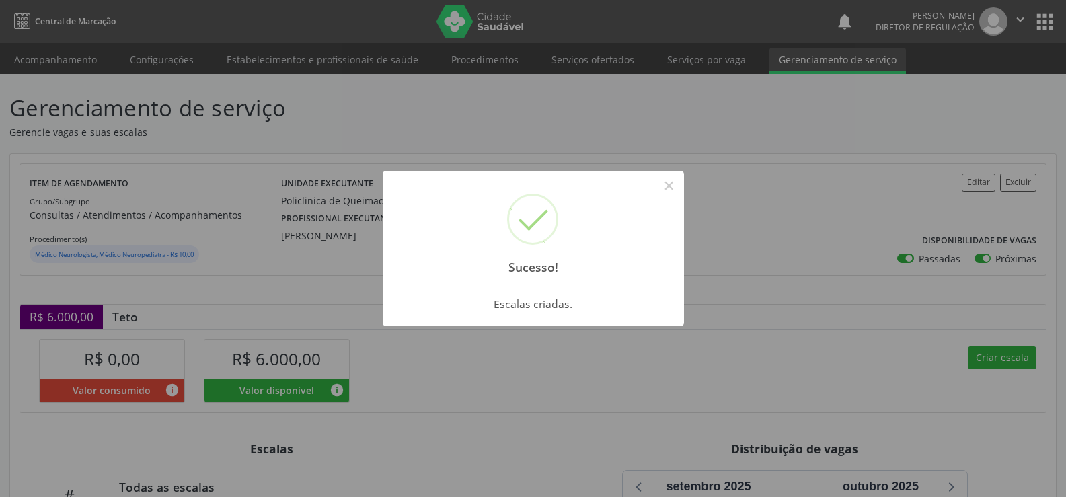
drag, startPoint x: 668, startPoint y: 182, endPoint x: 708, endPoint y: 234, distance: 66.2
click at [668, 183] on button "×" at bounding box center [668, 185] width 23 height 23
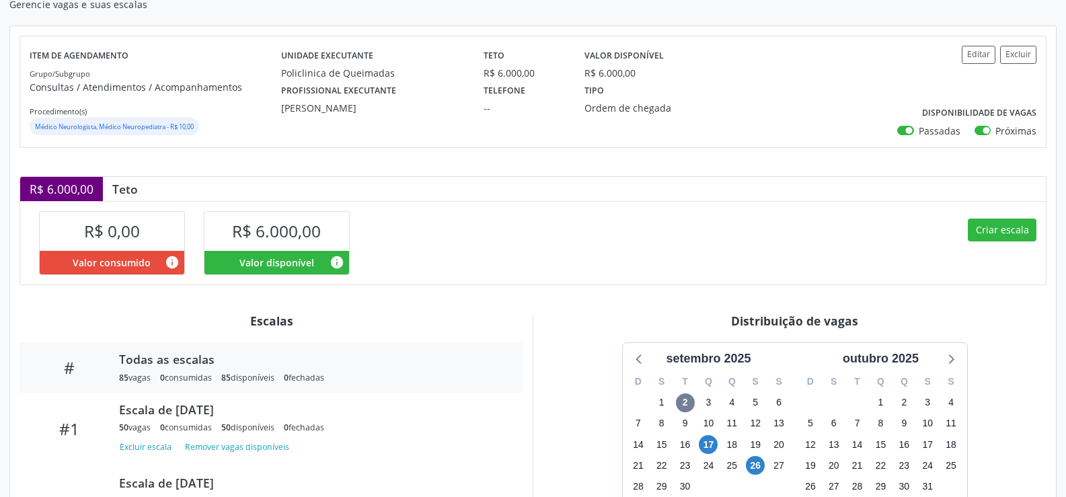
scroll to position [257, 0]
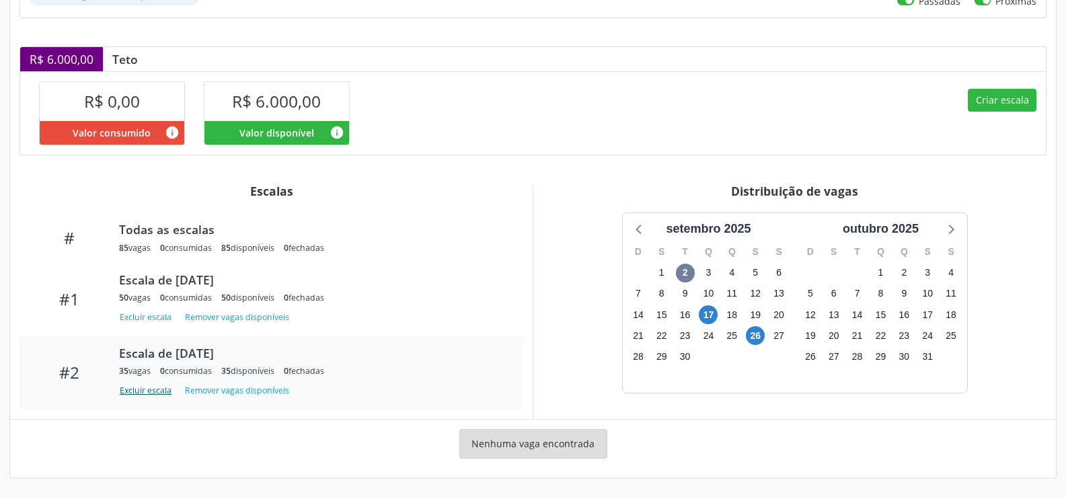
click at [126, 390] on button "Excluir escala" at bounding box center [148, 390] width 58 height 18
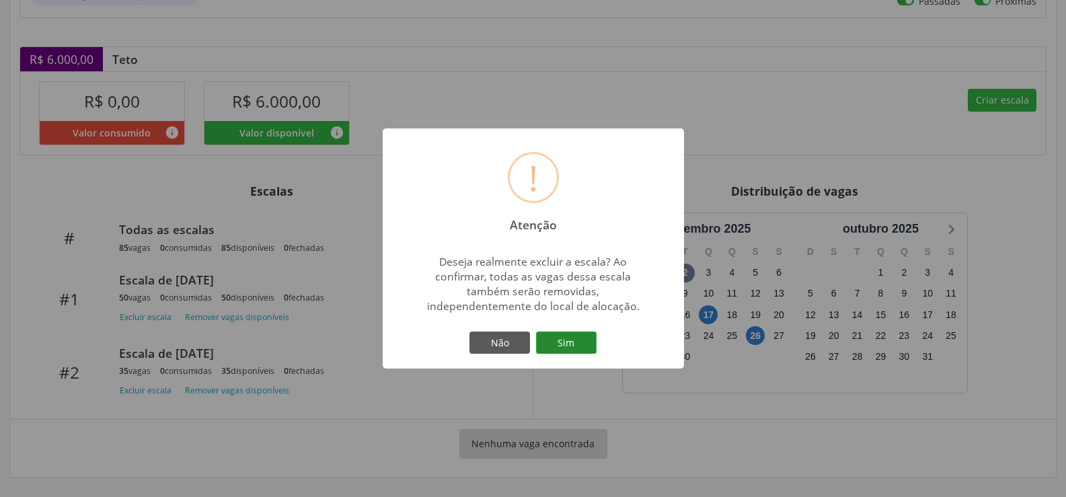
click at [570, 345] on button "Sim" at bounding box center [566, 342] width 61 height 23
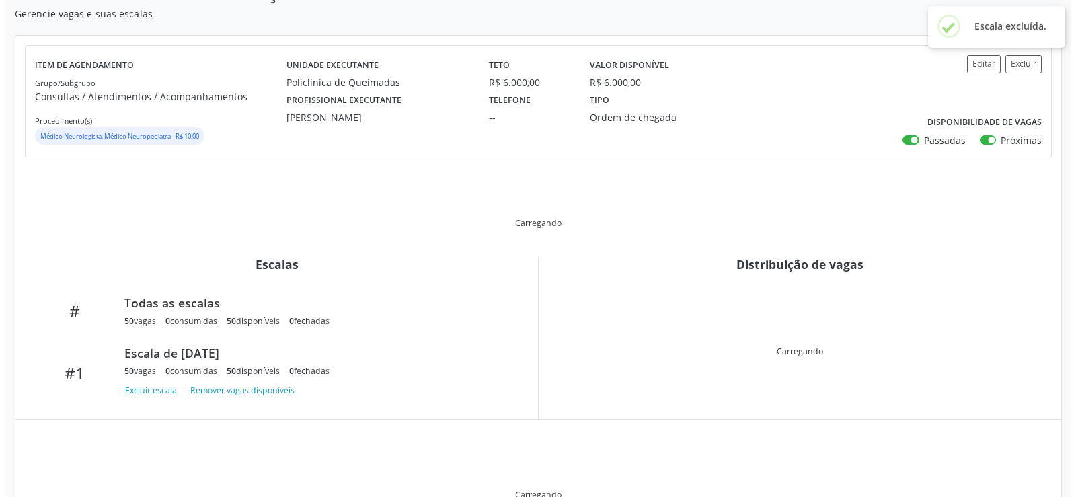
scroll to position [188, 0]
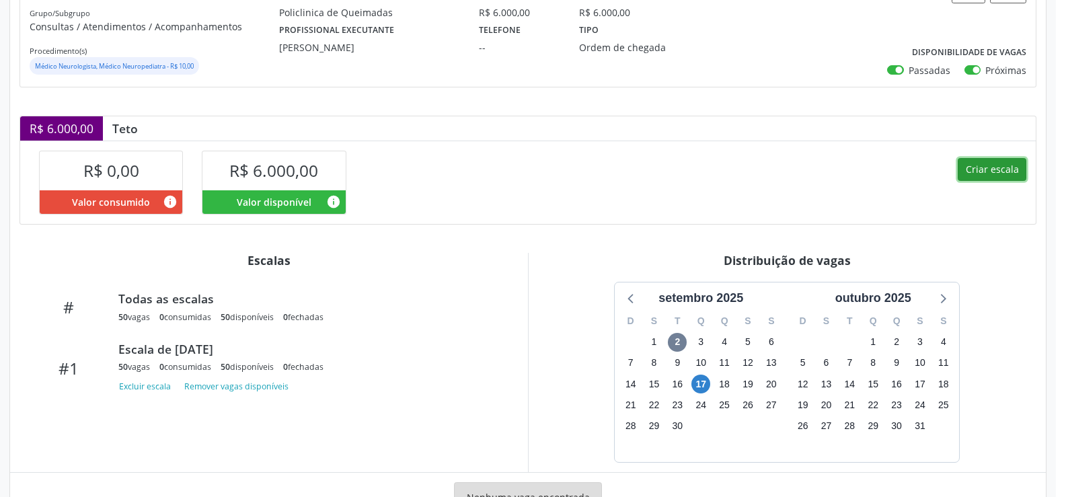
click at [991, 163] on button "Criar escala" at bounding box center [991, 169] width 69 height 23
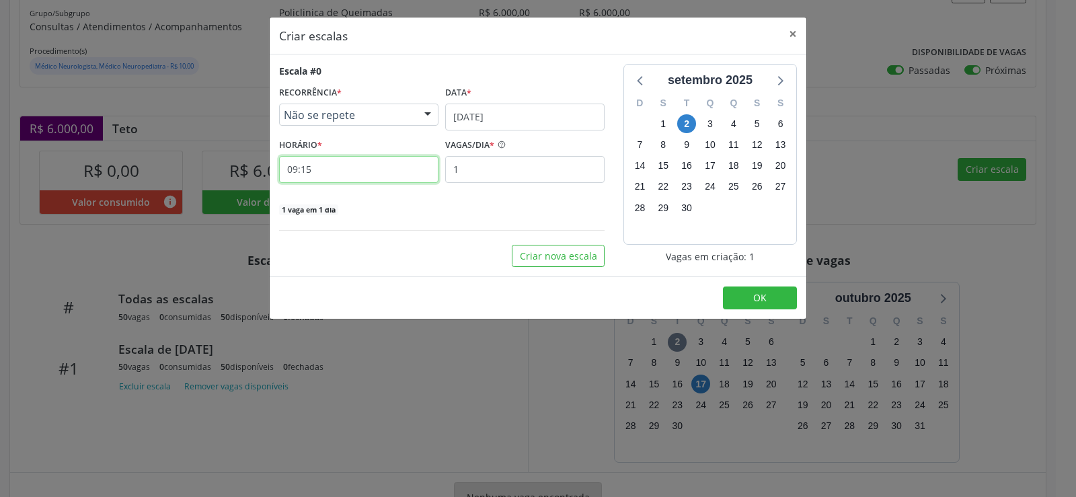
click at [329, 163] on input "09:15" at bounding box center [358, 169] width 159 height 27
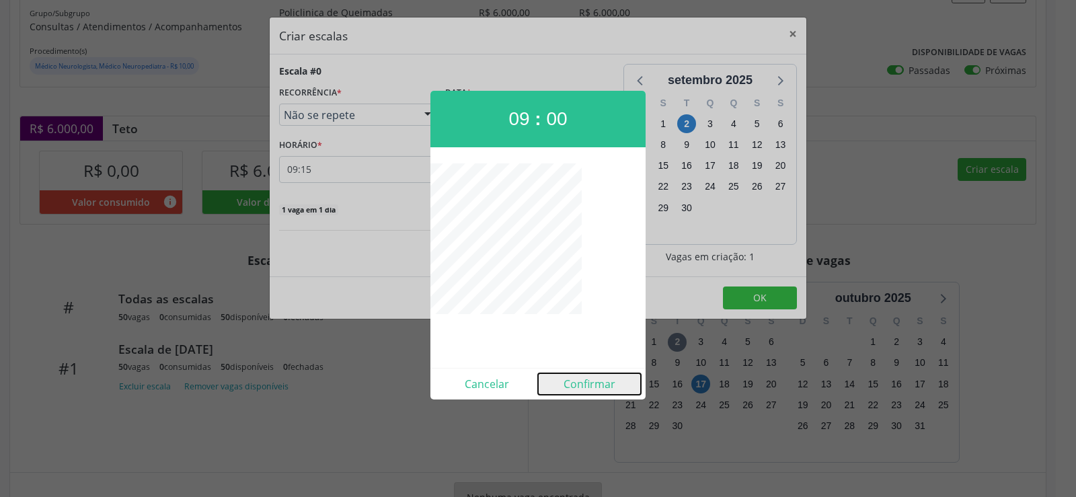
click at [593, 383] on button "Confirmar" at bounding box center [589, 384] width 103 height 22
type input "09:00"
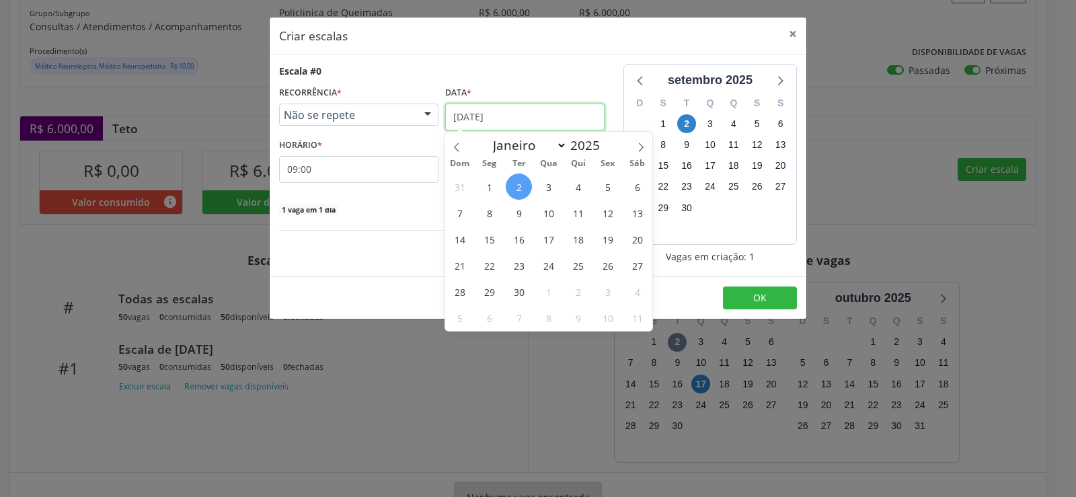
click at [563, 119] on input "[DATE]" at bounding box center [524, 117] width 159 height 27
click at [608, 266] on span "26" at bounding box center [607, 265] width 26 height 26
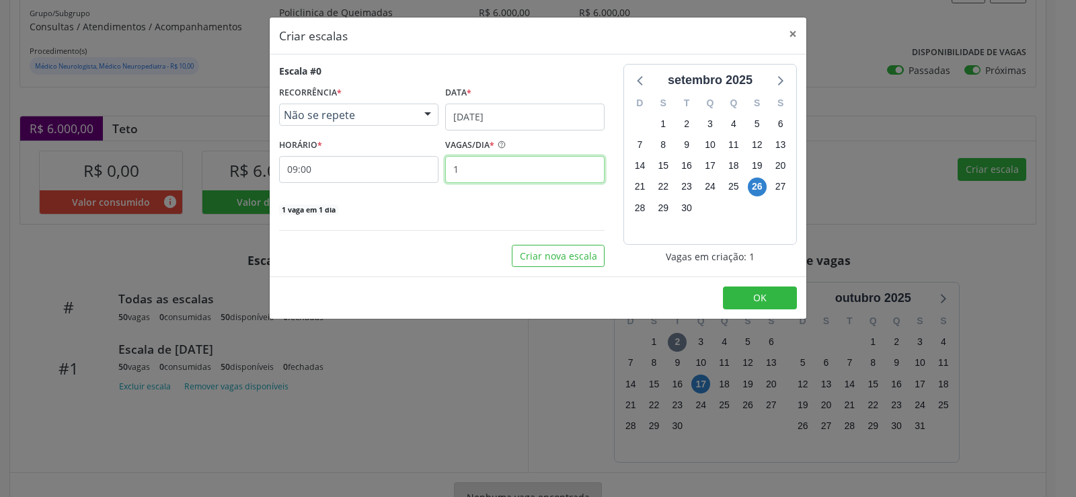
click at [469, 167] on input "1" at bounding box center [524, 169] width 159 height 27
type input "50"
click at [768, 299] on button "OK" at bounding box center [760, 297] width 74 height 23
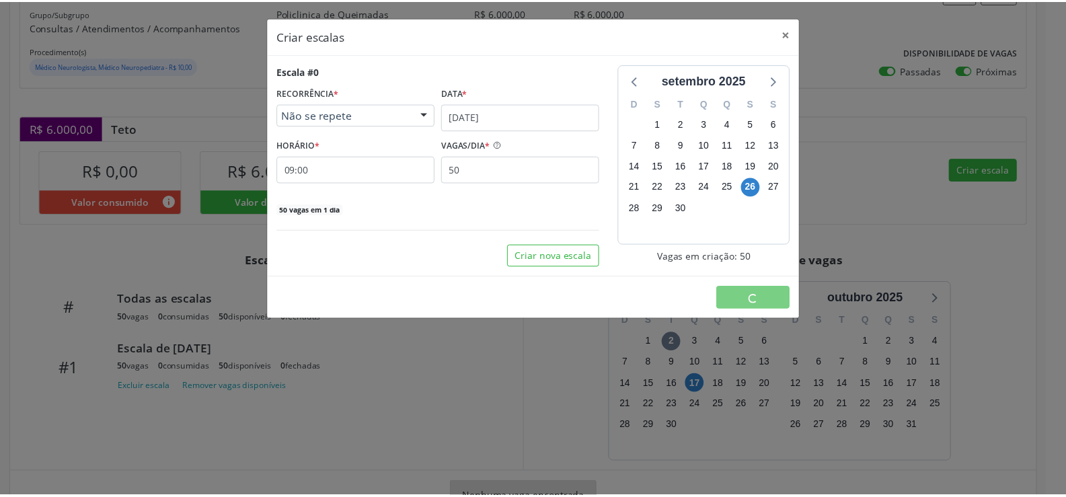
scroll to position [0, 0]
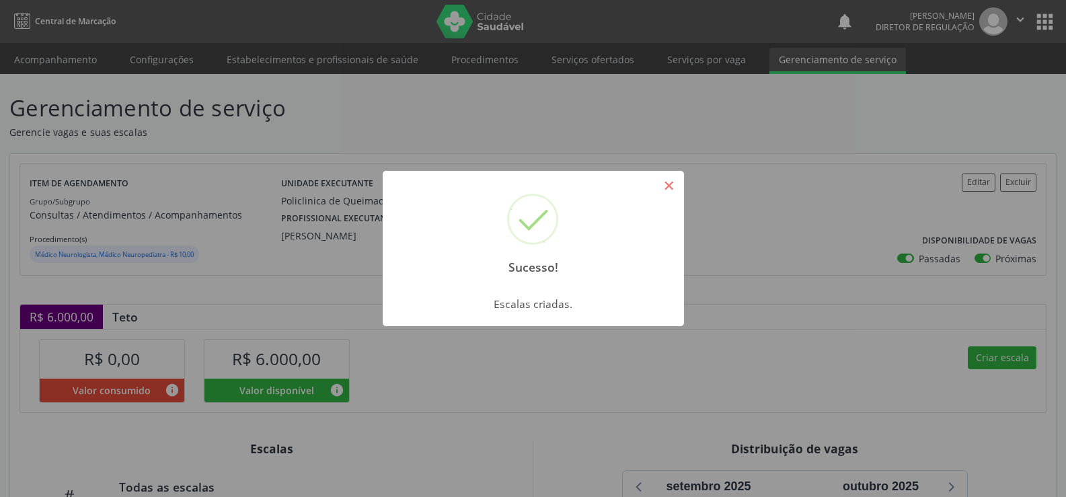
click at [679, 186] on button "×" at bounding box center [668, 185] width 23 height 23
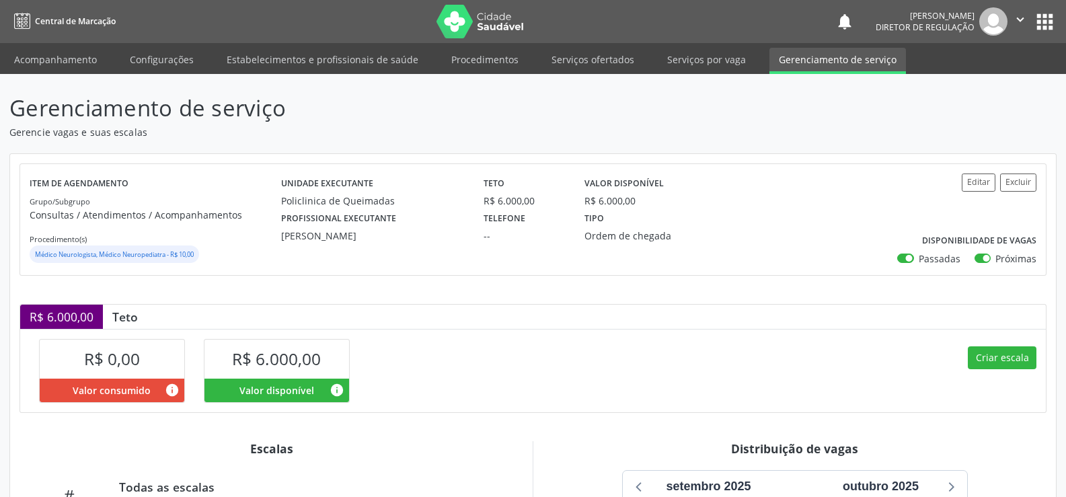
click at [1025, 23] on icon "" at bounding box center [1019, 19] width 15 height 15
click at [956, 83] on link "Sair" at bounding box center [985, 82] width 93 height 19
